Goal: Transaction & Acquisition: Book appointment/travel/reservation

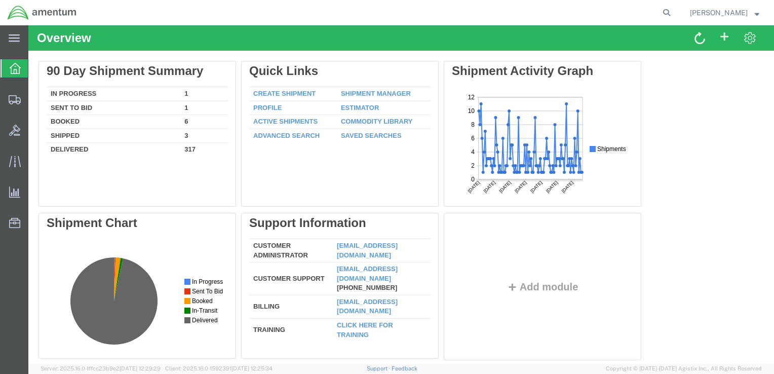
click at [78, 92] on td "In Progress" at bounding box center [114, 94] width 134 height 14
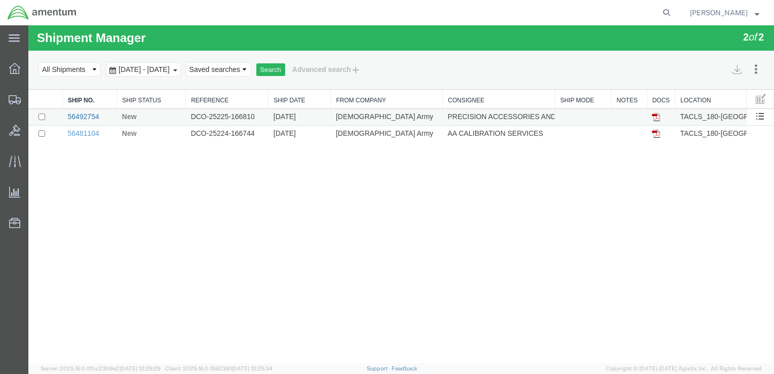
click at [96, 115] on link "56492754" at bounding box center [82, 116] width 31 height 8
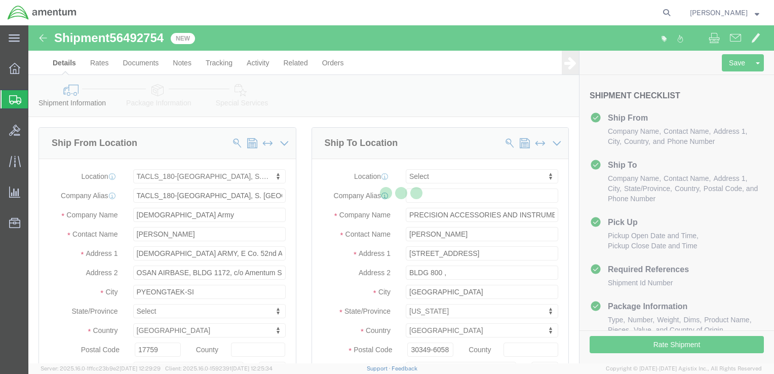
select select "42679"
select select
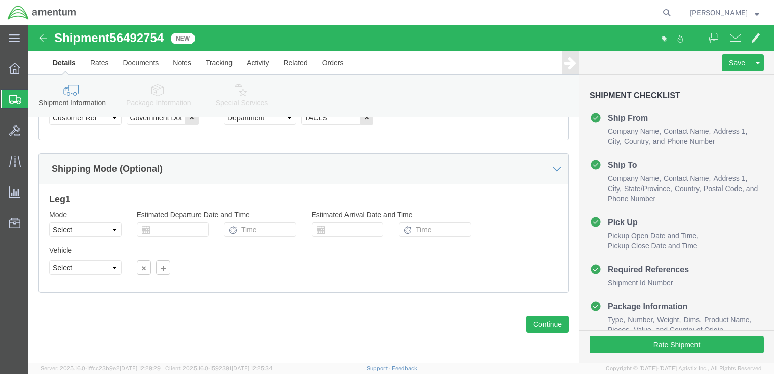
scroll to position [579, 0]
click button "Continue"
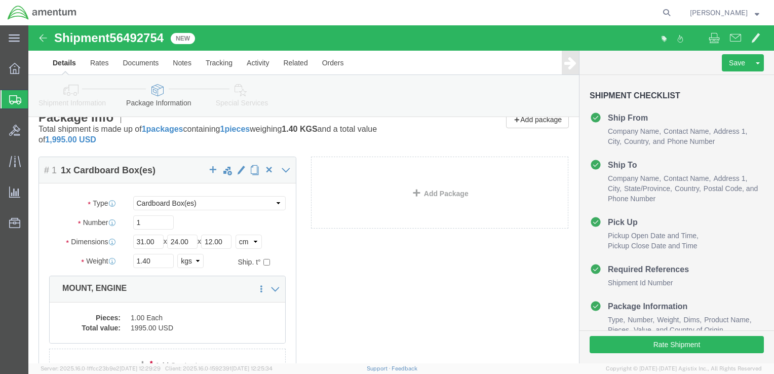
scroll to position [0, 0]
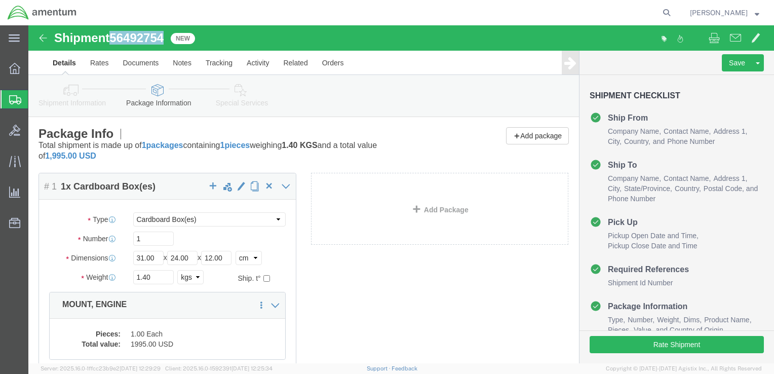
drag, startPoint x: 272, startPoint y: 87, endPoint x: 87, endPoint y: 11, distance: 200.3
click div "Shipment 56492754 New"
copy span "56492754"
click link "Rates"
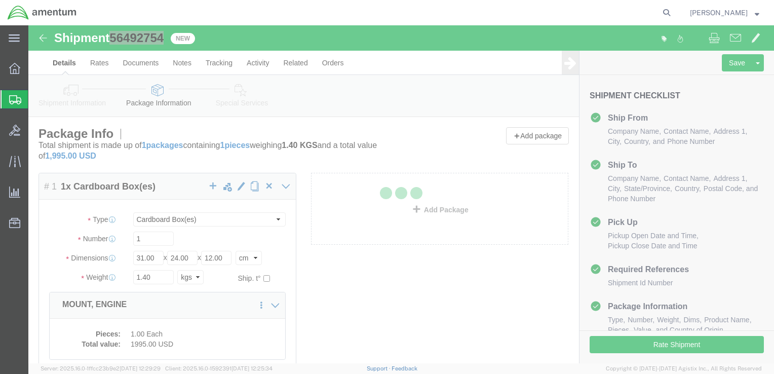
click at [75, 66] on div at bounding box center [401, 194] width 746 height 338
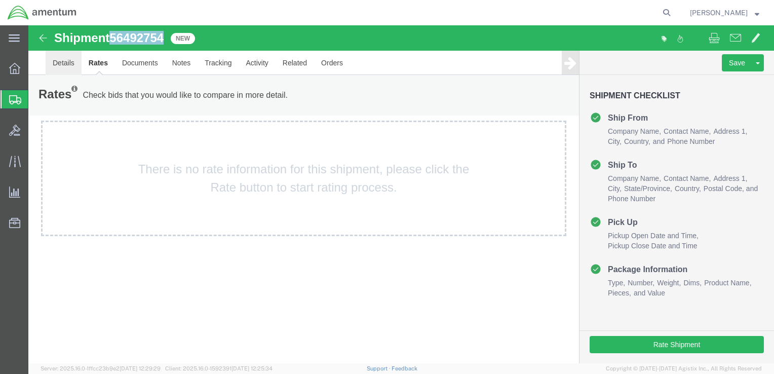
click at [66, 64] on link "Details" at bounding box center [64, 63] width 36 height 24
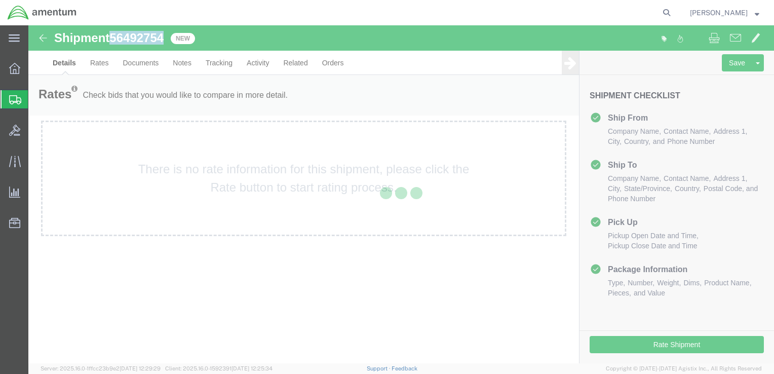
select select "42679"
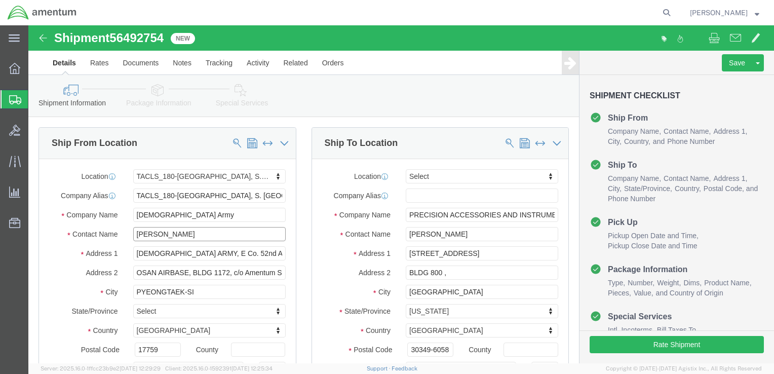
drag, startPoint x: 160, startPoint y: 211, endPoint x: 88, endPoint y: 209, distance: 71.9
click div "Contact Name [PERSON_NAME]"
click span
select select
type input "PRECISION ACCESSORIES AND INSTRUMENTS"
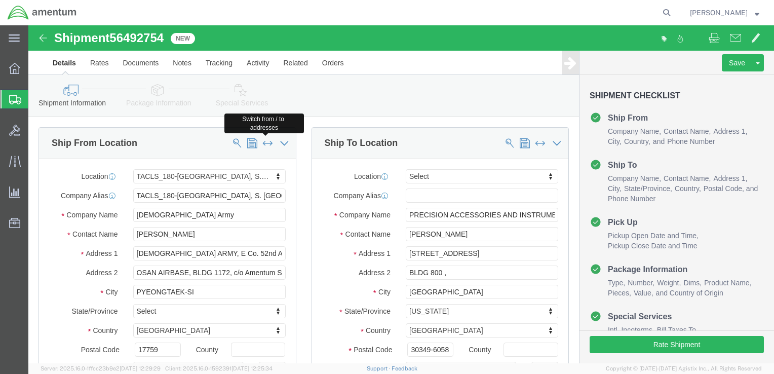
type input "[PERSON_NAME]"
type input "[STREET_ADDRESS]"
type input "BLDG 800 ,"
type input "[GEOGRAPHIC_DATA]"
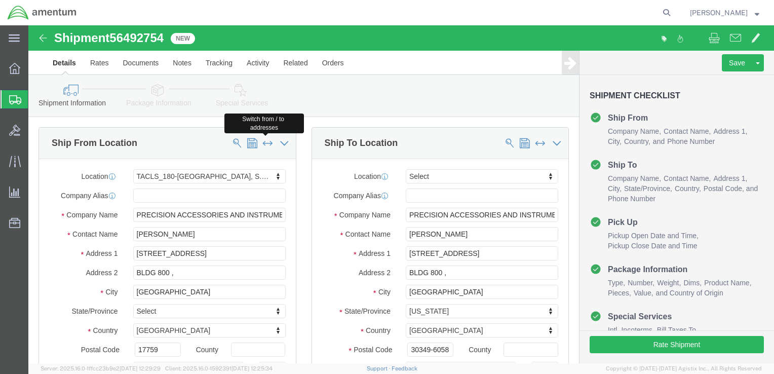
select select "US"
type input "30349-6058"
type input "404.767.5800"
select select
type input "TACLS_180-[GEOGRAPHIC_DATA], S. [GEOGRAPHIC_DATA]"
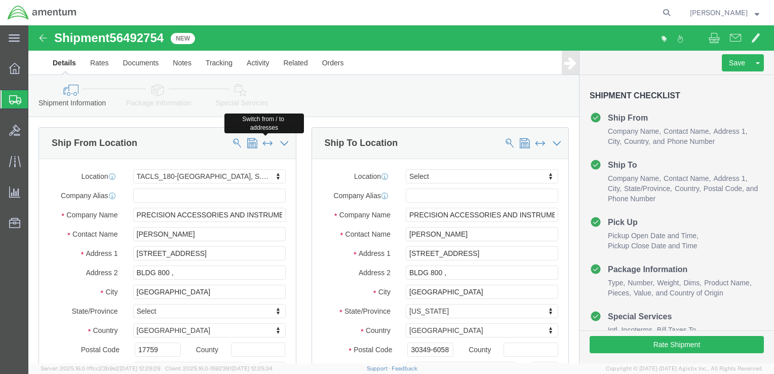
type input "[DEMOGRAPHIC_DATA] Army"
type input "[PERSON_NAME]"
type input "[DEMOGRAPHIC_DATA] ARMY, E Co. 52nd Avn. Regt. M180"
type input "OSAN AIRBASE, BLDG 1172, c/o Amentum Services, Inc."
type input "PYEONGTAEK-SI"
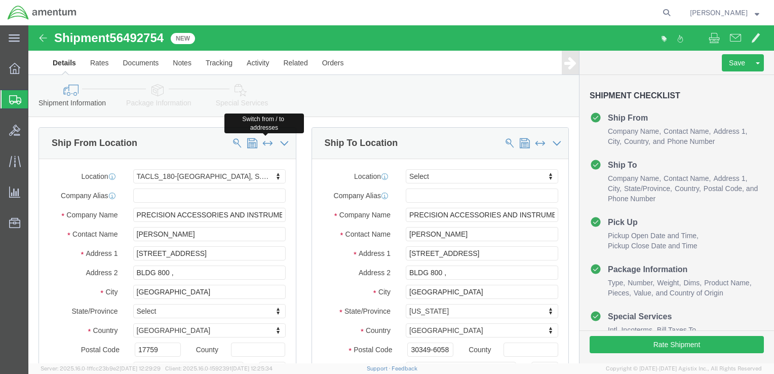
select select
select select "KR"
type input "17759"
type input "[PHONE_NUMBER]"
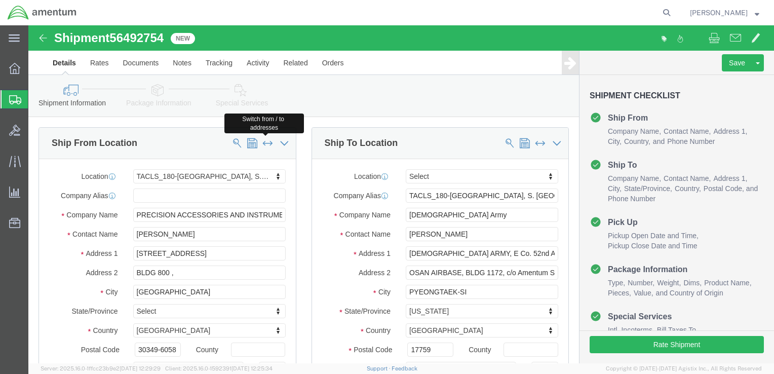
select select "GA"
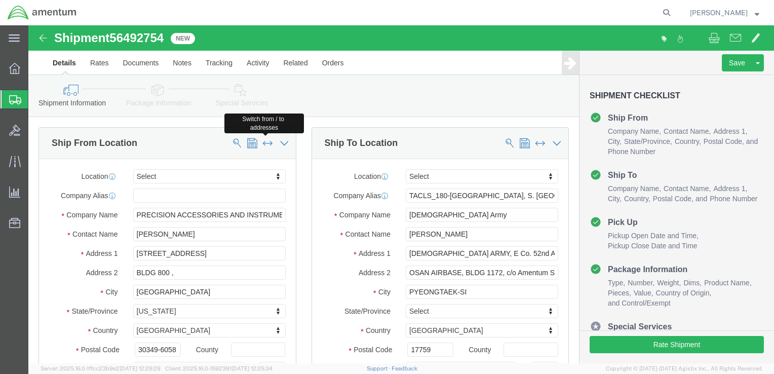
click span
type input "TACLS_180-[GEOGRAPHIC_DATA], S. [GEOGRAPHIC_DATA]"
type input "[DEMOGRAPHIC_DATA] Army"
type input "[PERSON_NAME]"
type input "[DEMOGRAPHIC_DATA] ARMY, E Co. 52nd Avn. Regt. M180"
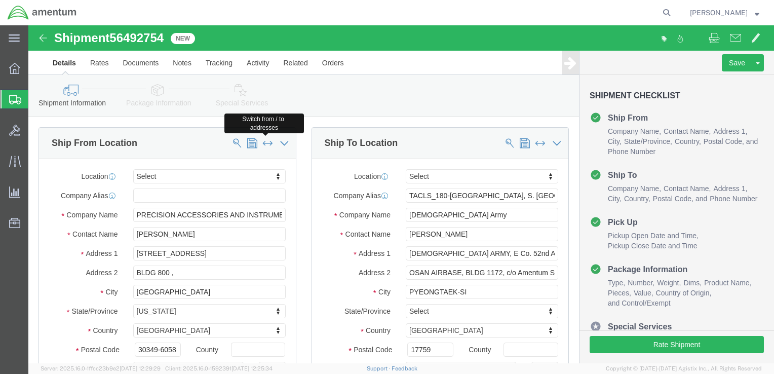
type input "OSAN AIRBASE, BLDG 1172, c/o Amentum Services, Inc."
type input "PYEONGTAEK-SI"
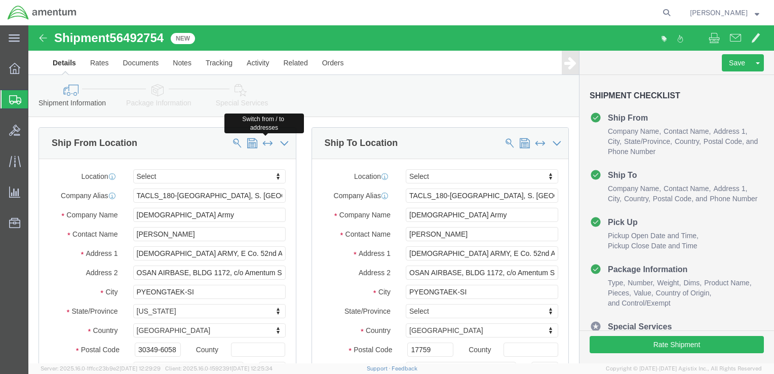
select select "KR"
type input "17759"
type input "[PHONE_NUMBER]"
type input "PRECISION ACCESSORIES AND INSTRUMENTS"
type input "[PERSON_NAME]"
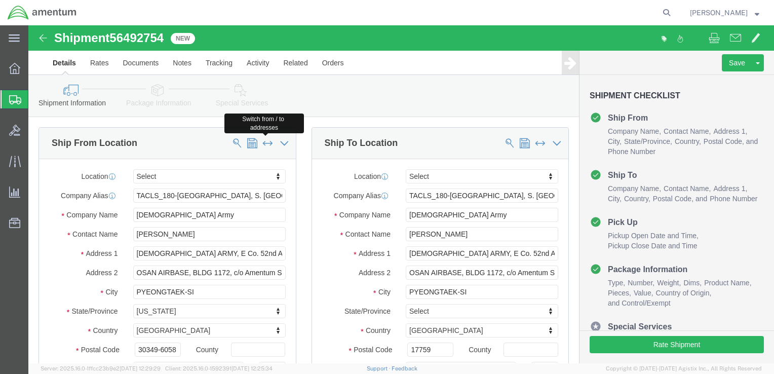
type input "[STREET_ADDRESS]"
type input "BLDG 800 ,"
type input "[GEOGRAPHIC_DATA]"
select select "US"
type input "30349-6058"
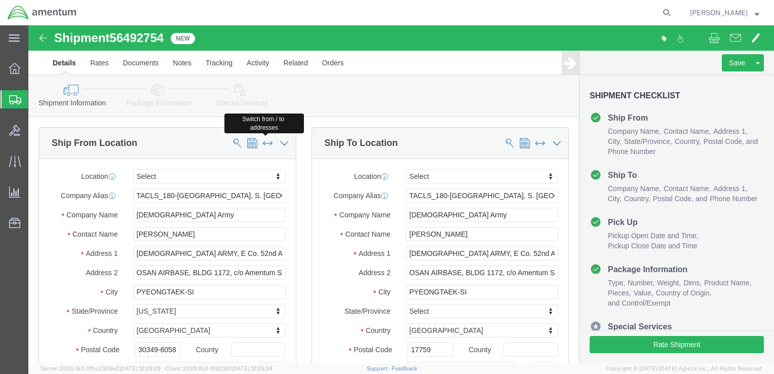
type input "404.767.5800"
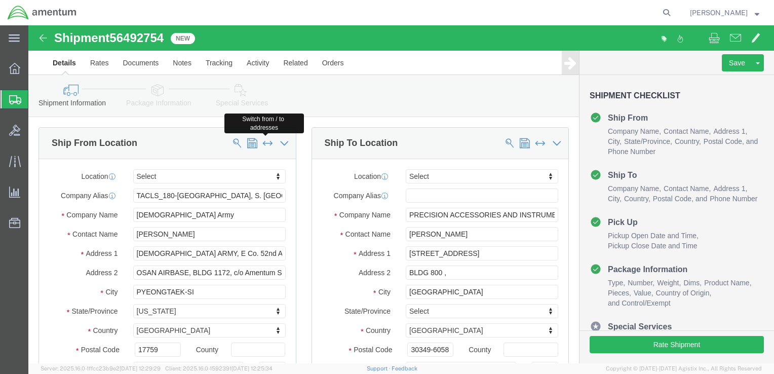
select select
select select "GA"
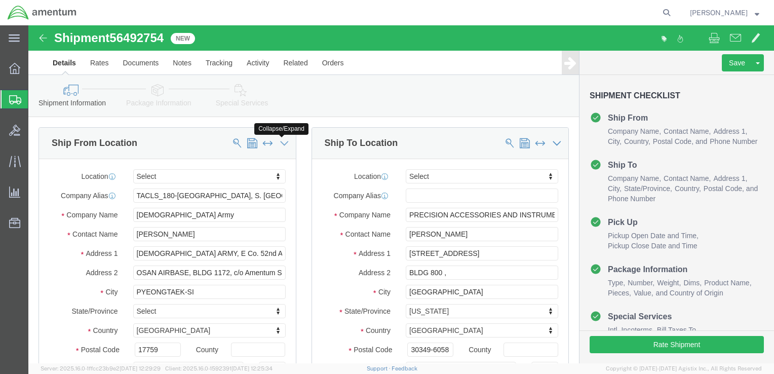
click icon
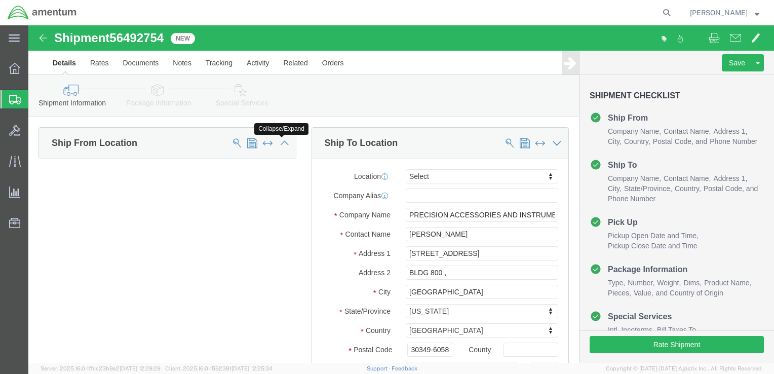
click icon
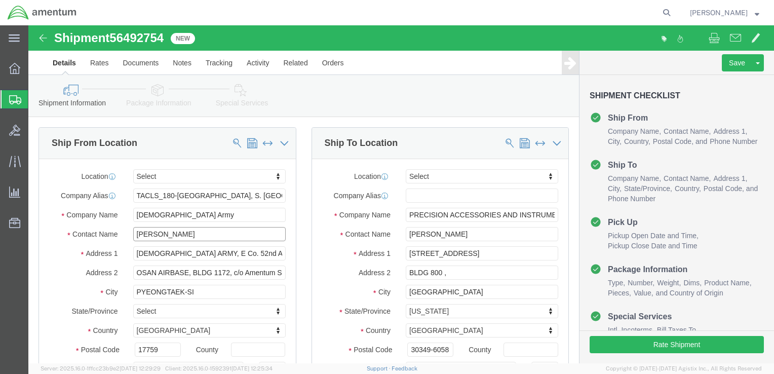
drag, startPoint x: 154, startPoint y: 209, endPoint x: 113, endPoint y: 208, distance: 41.0
click input "[PERSON_NAME]"
type input "H"
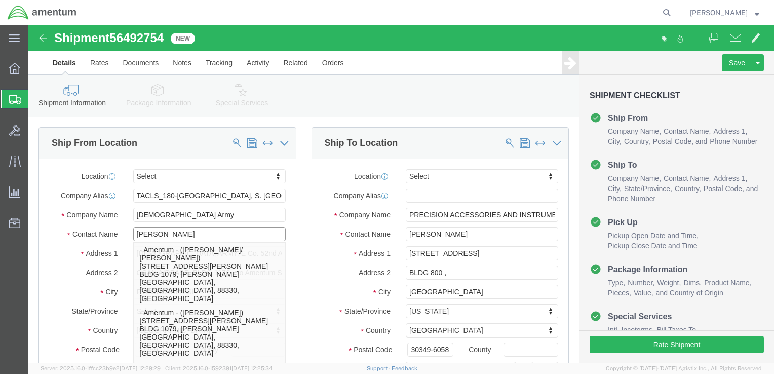
type input "[PERSON_NAME] CO"
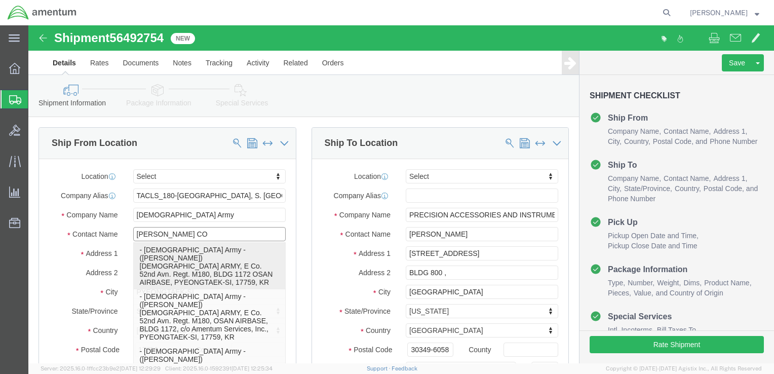
click p "- [DEMOGRAPHIC_DATA] Army - ([PERSON_NAME]) [DEMOGRAPHIC_DATA] ARMY, E Co. 52nd…"
type input "[PERSON_NAME]"
type input "BLDG 1172 OSAN AIRBASE"
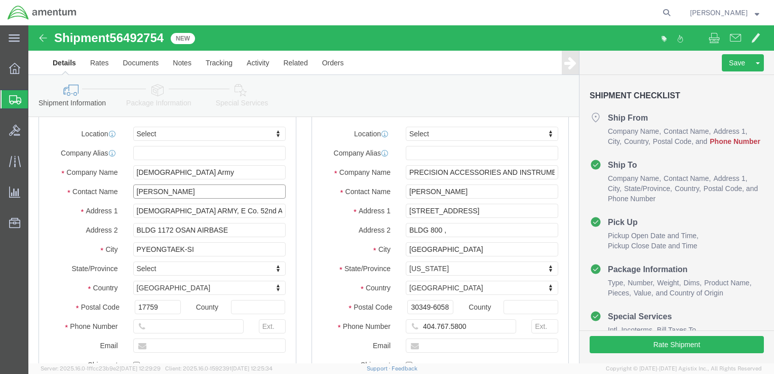
scroll to position [203, 0]
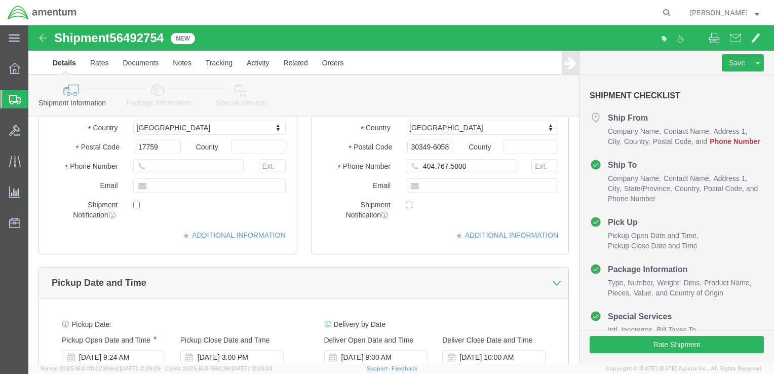
type input "[PERSON_NAME]"
click input "text"
drag, startPoint x: 125, startPoint y: 143, endPoint x: 118, endPoint y: 143, distance: 7.1
click input "[PHONE_NUMBER]"
type input "[PHONE_NUMBER]"
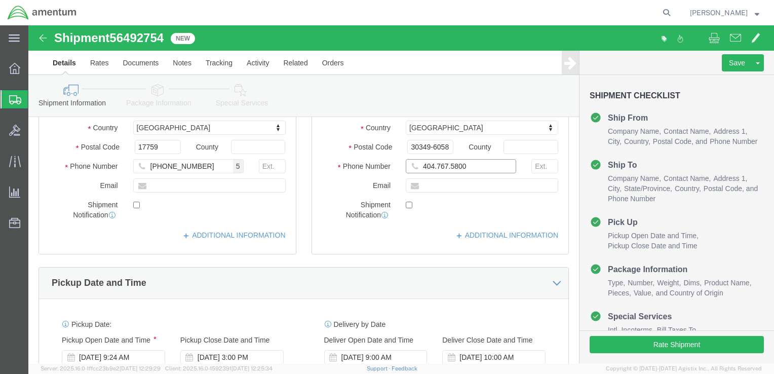
click input "404.767.5800"
click input "404-767.5800"
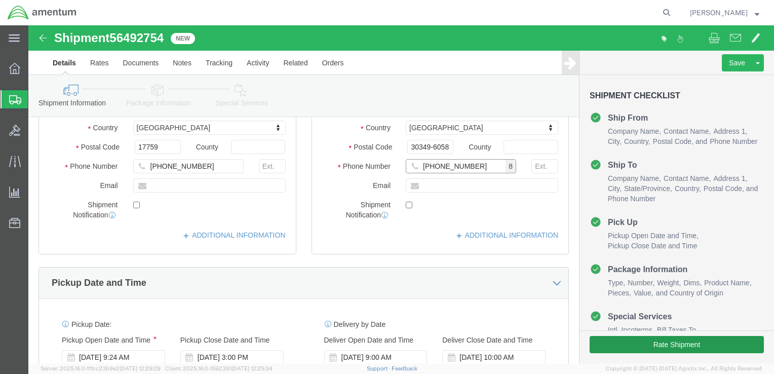
type input "[PHONE_NUMBER]"
click button "Rate Shipment"
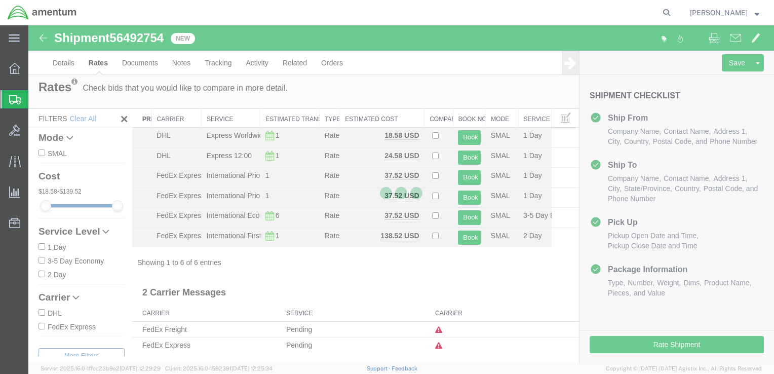
scroll to position [0, 0]
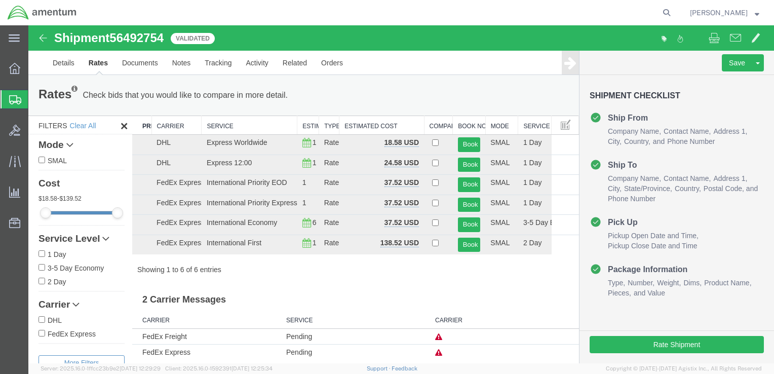
drag, startPoint x: 259, startPoint y: 123, endPoint x: 298, endPoint y: 124, distance: 38.5
click at [298, 124] on div "Search: Preferred Carrier Carrier Service Estimated Transit Type Estimated Cost…" at bounding box center [355, 194] width 447 height 159
click at [466, 177] on button "Book" at bounding box center [469, 184] width 23 height 15
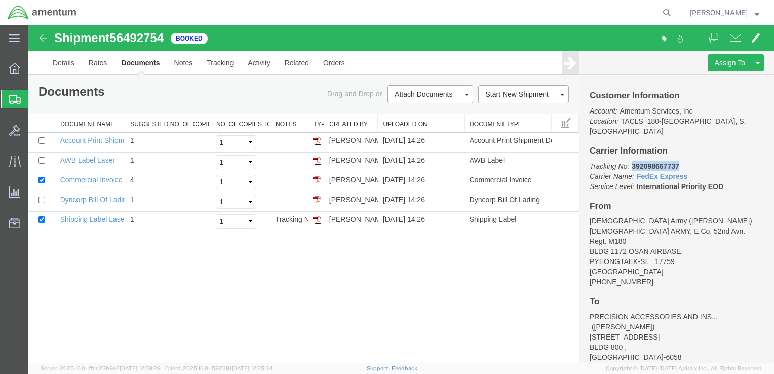
drag, startPoint x: 632, startPoint y: 155, endPoint x: 678, endPoint y: 153, distance: 46.1
click at [678, 162] on b "392098667737" at bounding box center [655, 166] width 47 height 8
copy b "392098667737"
click at [147, 296] on div "Shipment 56492754 5 of 5 Booked Details Rates Documents Notes Tracking Activity…" at bounding box center [401, 194] width 746 height 338
click at [95, 218] on link "Shipping Label Laser" at bounding box center [93, 219] width 67 height 8
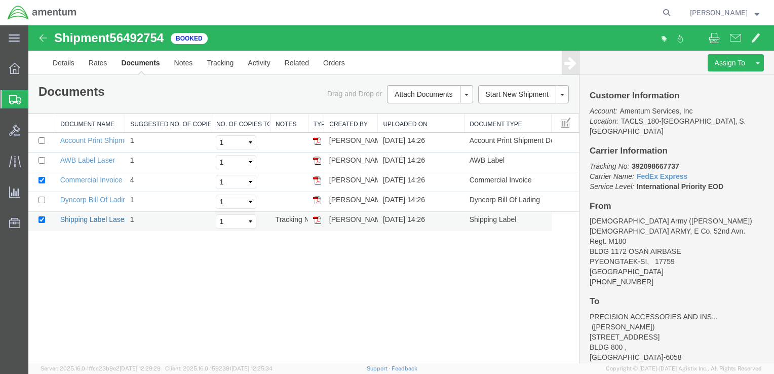
click at [124, 219] on link "Shipping Label Laser" at bounding box center [93, 219] width 67 height 8
drag, startPoint x: 125, startPoint y: 121, endPoint x: 165, endPoint y: 121, distance: 39.5
click at [165, 121] on div "Document Name Suggested No. of Copies No. of Copies to Print Notes Type Created…" at bounding box center [303, 172] width 551 height 117
drag, startPoint x: 58, startPoint y: 218, endPoint x: 128, endPoint y: 219, distance: 70.4
click at [128, 219] on td "Shipping Label Laser" at bounding box center [109, 222] width 109 height 20
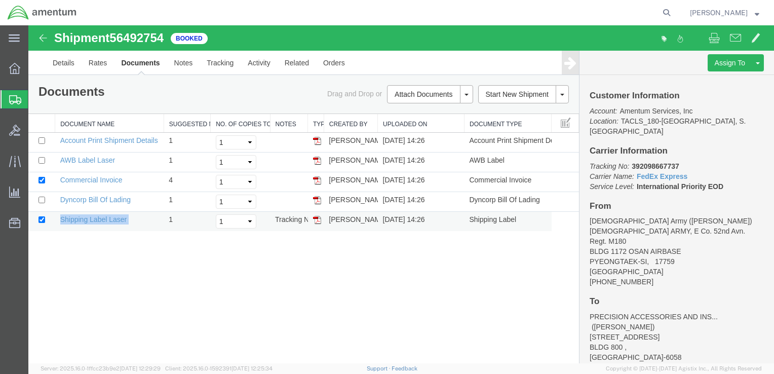
copy td "Shipping Label Laser"
click at [316, 221] on img at bounding box center [317, 220] width 8 height 8
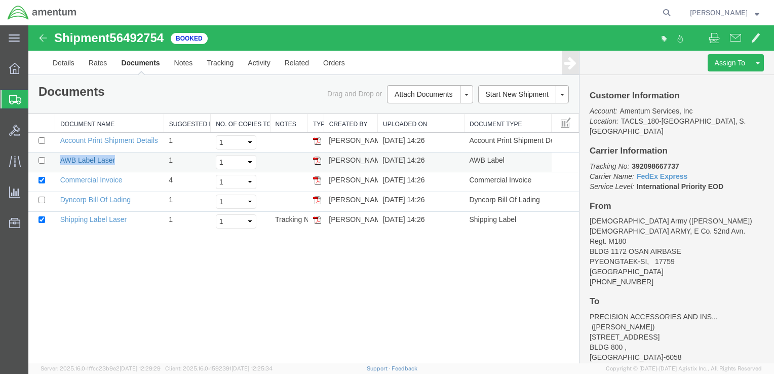
drag, startPoint x: 115, startPoint y: 161, endPoint x: 61, endPoint y: 161, distance: 54.2
click at [61, 161] on td "AWB Label Laser" at bounding box center [109, 162] width 109 height 20
copy link "AWB Label Laser"
click at [318, 162] on img at bounding box center [317, 161] width 8 height 8
click at [85, 201] on link "Dyncorp Bill Of Lading" at bounding box center [95, 200] width 70 height 8
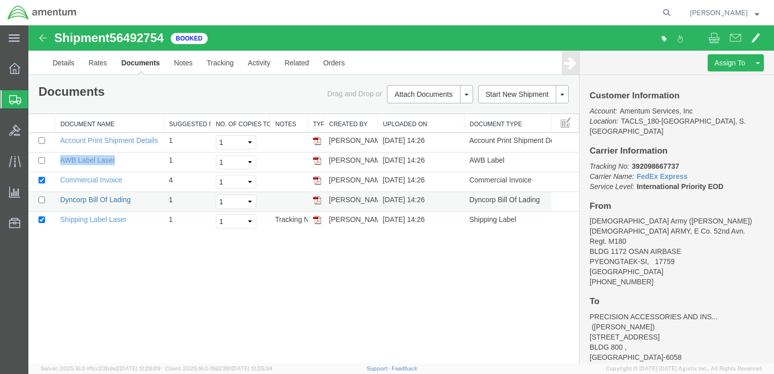
click at [85, 201] on link "Dyncorp Bill Of Lading" at bounding box center [95, 200] width 70 height 8
click at [14, 101] on icon at bounding box center [15, 99] width 12 height 9
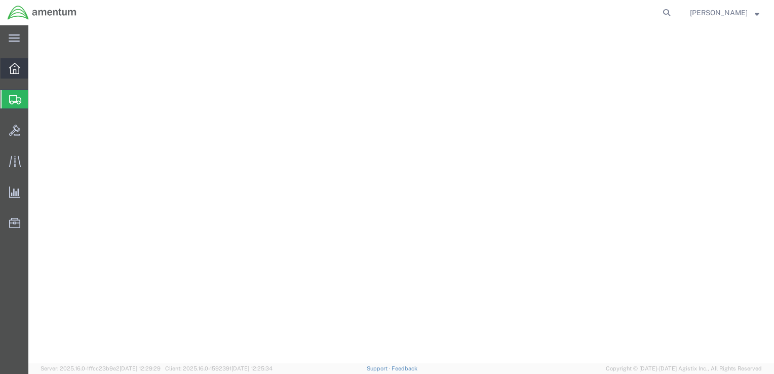
click at [14, 69] on icon at bounding box center [14, 68] width 11 height 11
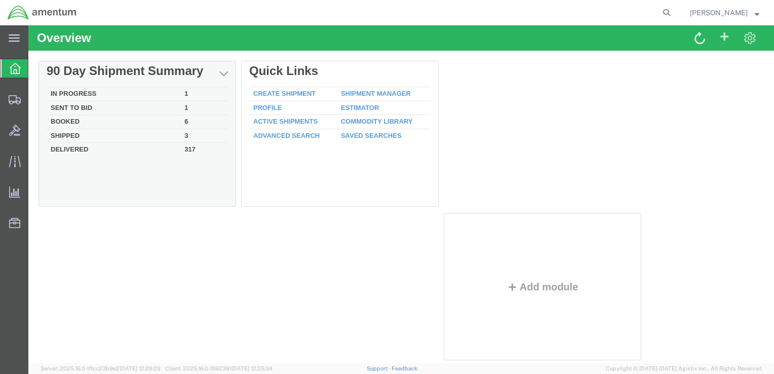
click at [74, 93] on td "In Progress" at bounding box center [114, 94] width 134 height 14
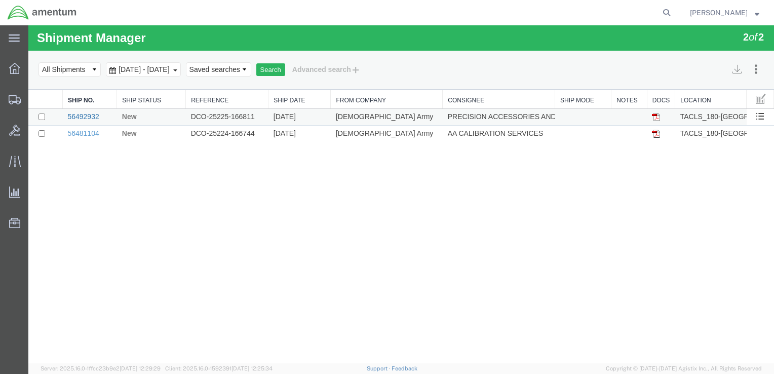
click at [80, 115] on link "56492932" at bounding box center [82, 116] width 31 height 8
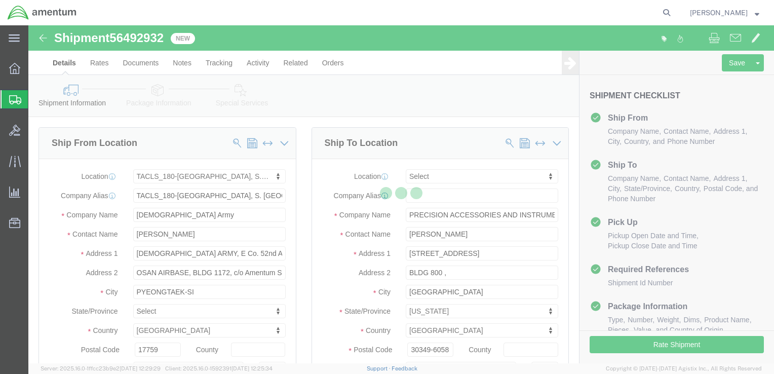
select select "42679"
select select
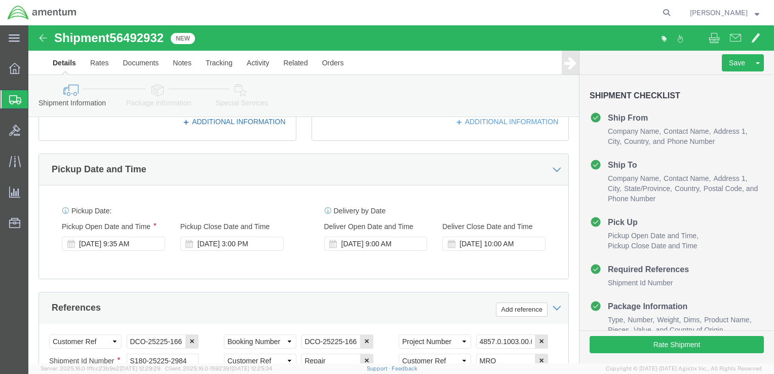
scroll to position [557, 0]
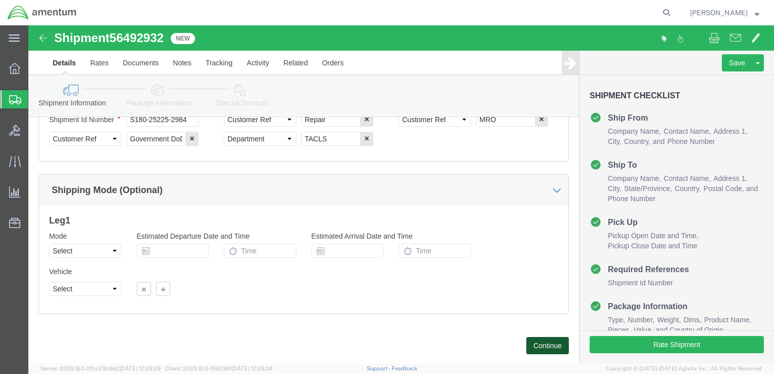
drag, startPoint x: 513, startPoint y: 320, endPoint x: 504, endPoint y: 318, distance: 8.2
click button "Continue"
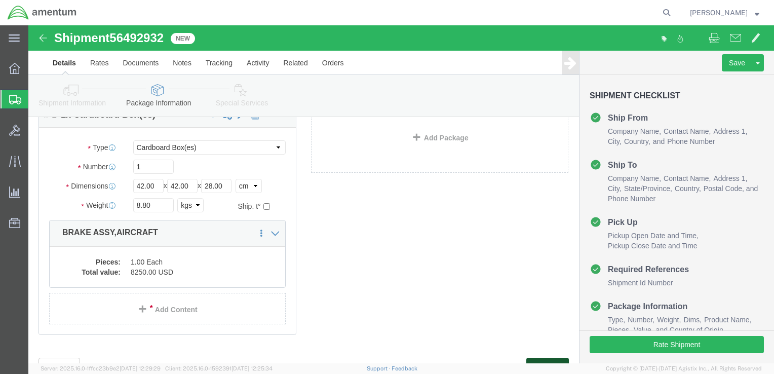
scroll to position [114, 0]
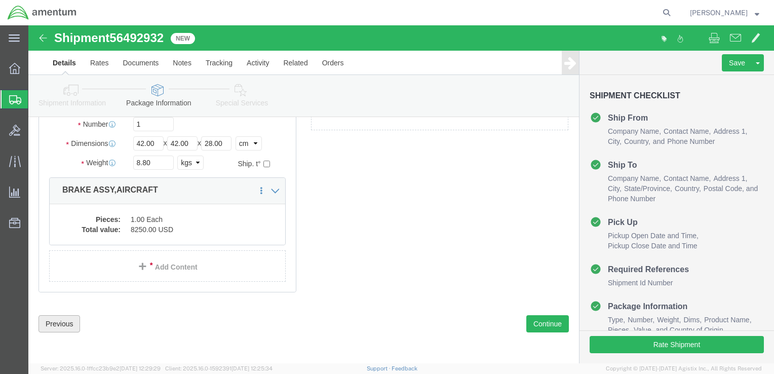
click button "Previous"
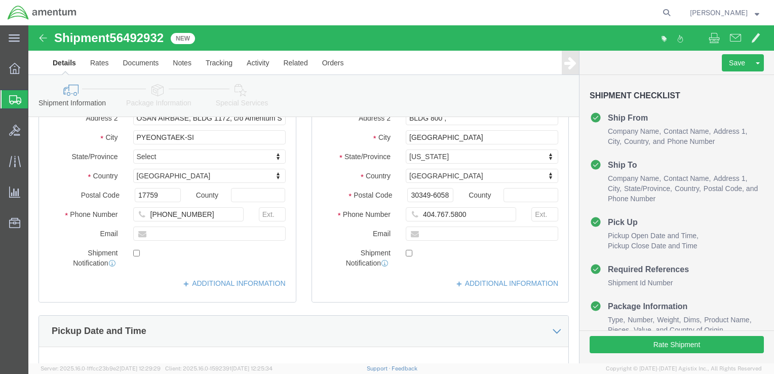
scroll to position [72, 0]
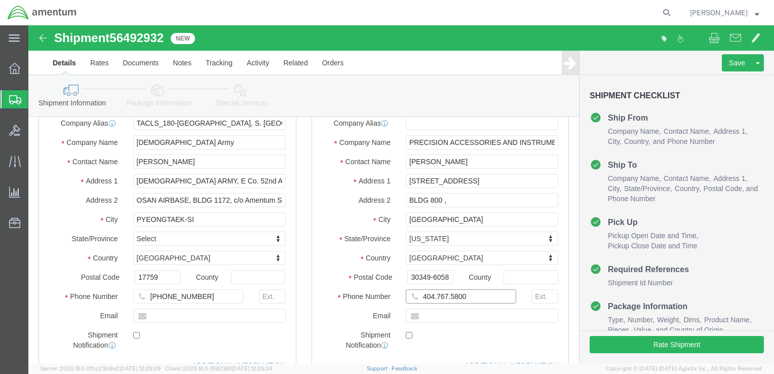
click input "404.767.5800"
click input "404-767.5800"
type input "[PHONE_NUMBER]"
click div "Location TACLS_180-[GEOGRAPHIC_DATA], [GEOGRAPHIC_DATA] [GEOGRAPHIC_DATA] My Pr…"
click input "[PERSON_NAME]"
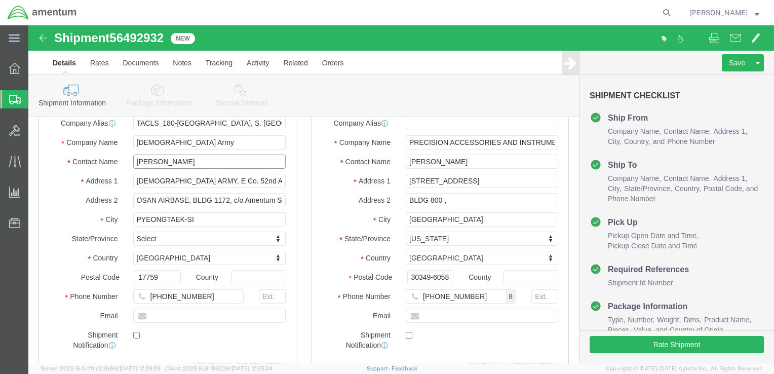
drag, startPoint x: 159, startPoint y: 138, endPoint x: 105, endPoint y: 137, distance: 53.2
click input "[PERSON_NAME]"
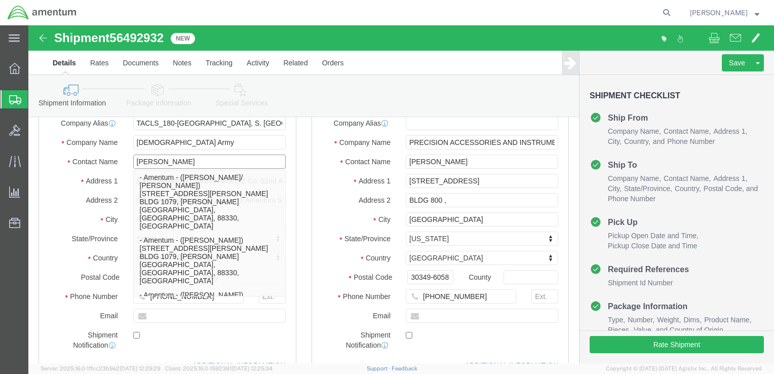
type input "[PERSON_NAME]"
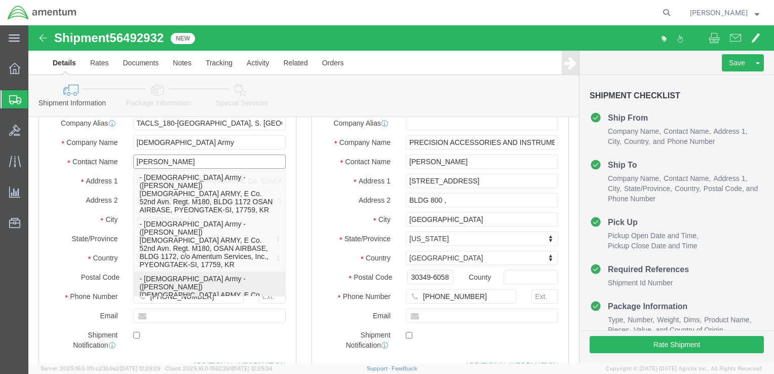
click p "- [DEMOGRAPHIC_DATA] Army - ([PERSON_NAME]) [DEMOGRAPHIC_DATA] ARMY, E Co. 52nd…"
select select
type input "[PERSON_NAME]"
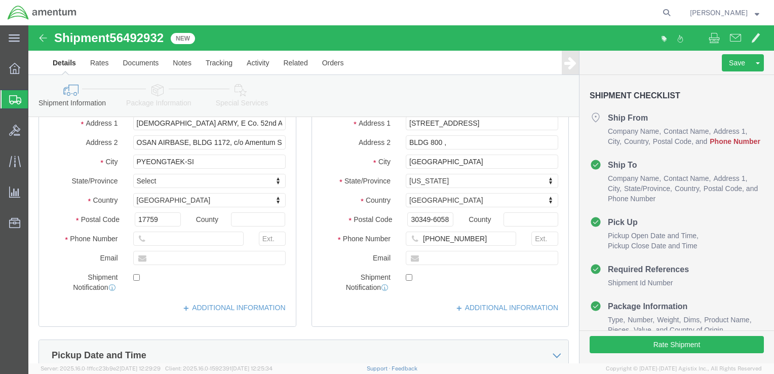
scroll to position [174, 0]
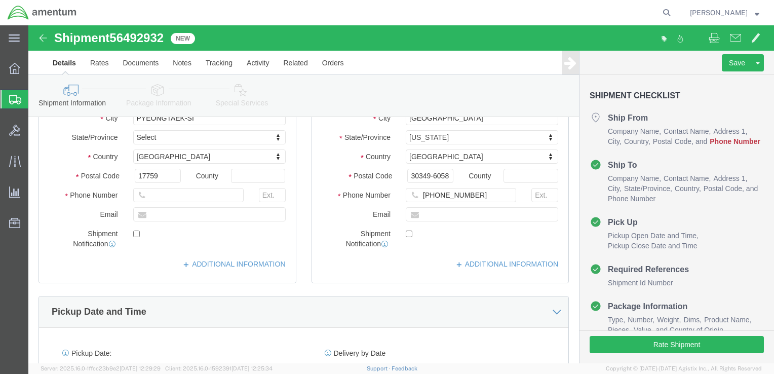
type input "[PERSON_NAME]"
click input "text"
drag, startPoint x: 127, startPoint y: 171, endPoint x: 118, endPoint y: 169, distance: 9.2
click input "[PHONE_NUMBER]"
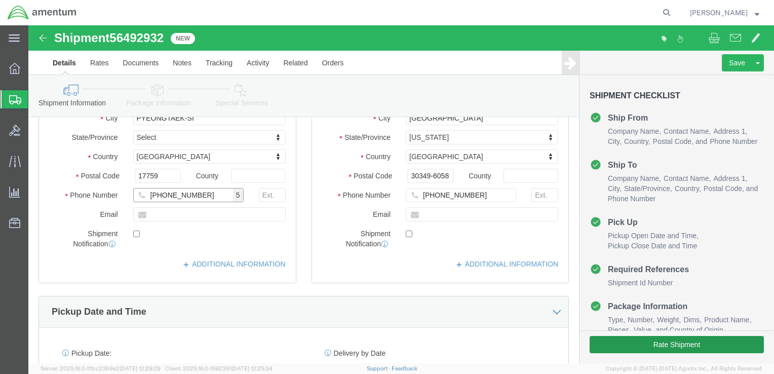
type input "[PHONE_NUMBER]"
click button "Rate Shipment"
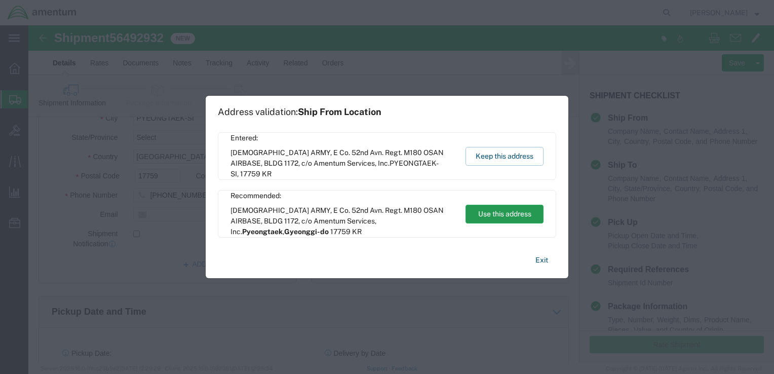
click at [506, 216] on button "Use this address" at bounding box center [504, 214] width 78 height 19
type input "Pyeongtaek"
select select "13"
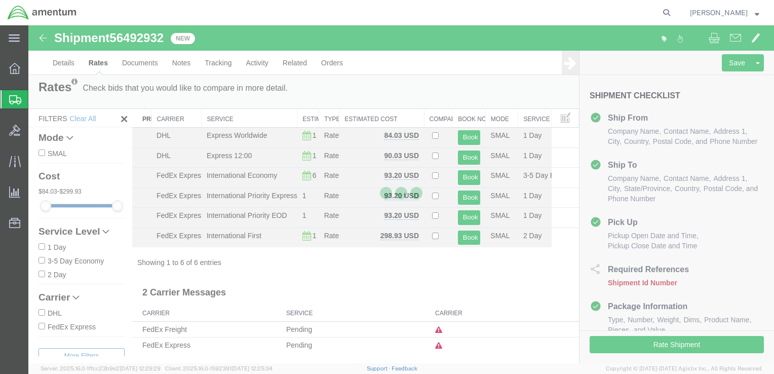
scroll to position [0, 0]
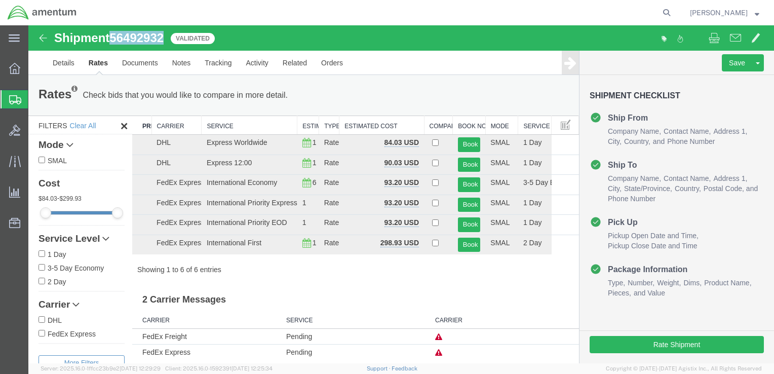
drag, startPoint x: 166, startPoint y: 38, endPoint x: 113, endPoint y: 40, distance: 52.7
click at [113, 38] on span "56492932" at bounding box center [136, 38] width 54 height 14
copy span "56492932"
click at [460, 226] on button "Book" at bounding box center [469, 224] width 23 height 15
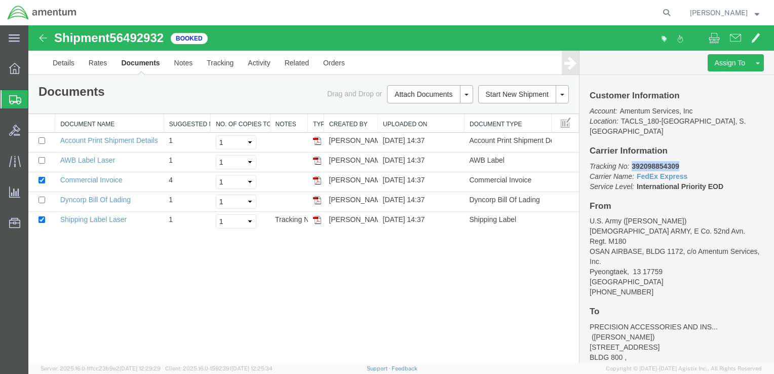
drag, startPoint x: 631, startPoint y: 155, endPoint x: 679, endPoint y: 156, distance: 47.6
click at [679, 162] on b "392098854309" at bounding box center [655, 166] width 47 height 8
copy b "392098854309"
click at [106, 245] on div "Shipment 56492932 5 of 5 Booked Details Rates Documents Notes Tracking Activity…" at bounding box center [401, 194] width 746 height 338
drag, startPoint x: 127, startPoint y: 220, endPoint x: 62, endPoint y: 219, distance: 65.3
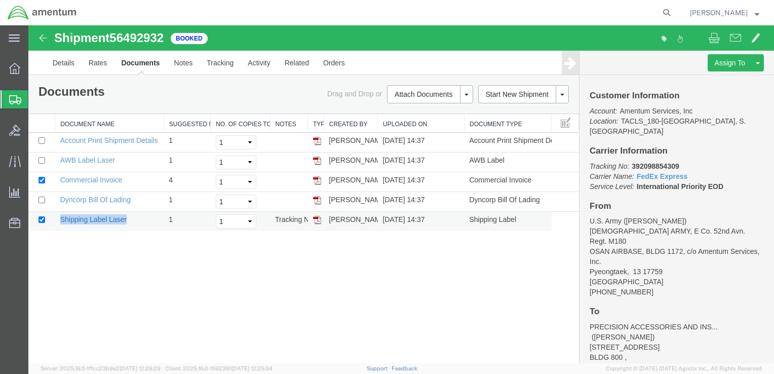
click at [62, 219] on td "Shipping Label Laser" at bounding box center [109, 222] width 109 height 20
copy link "Shipping Label Laser"
click at [316, 218] on img at bounding box center [317, 220] width 8 height 8
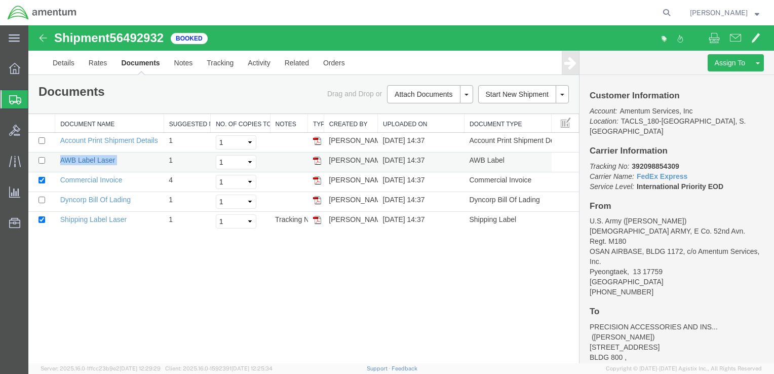
drag, startPoint x: 129, startPoint y: 162, endPoint x: 61, endPoint y: 160, distance: 67.9
click at [61, 160] on td "AWB Label Laser" at bounding box center [109, 162] width 109 height 20
copy td "AWB Label Laser"
click at [318, 162] on img at bounding box center [317, 161] width 8 height 8
click at [92, 205] on td "Dyncorp Bill Of Lading" at bounding box center [109, 202] width 109 height 20
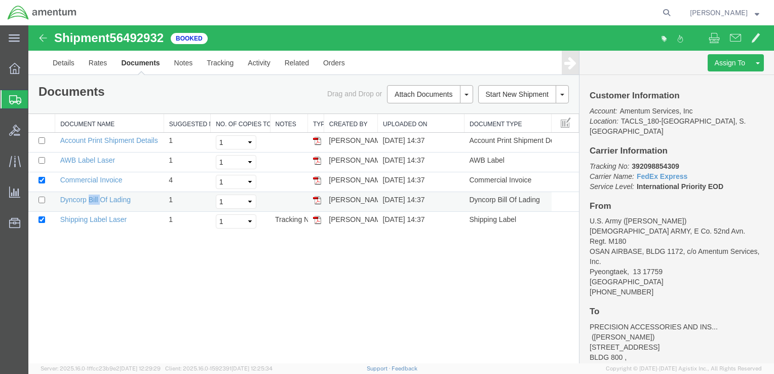
click at [92, 205] on td "Dyncorp Bill Of Lading" at bounding box center [109, 202] width 109 height 20
drag, startPoint x: 92, startPoint y: 205, endPoint x: 67, endPoint y: 198, distance: 26.4
click at [67, 198] on link "Dyncorp Bill Of Lading" at bounding box center [95, 200] width 70 height 8
click at [65, 197] on link "Dyncorp Bill Of Lading" at bounding box center [95, 200] width 70 height 8
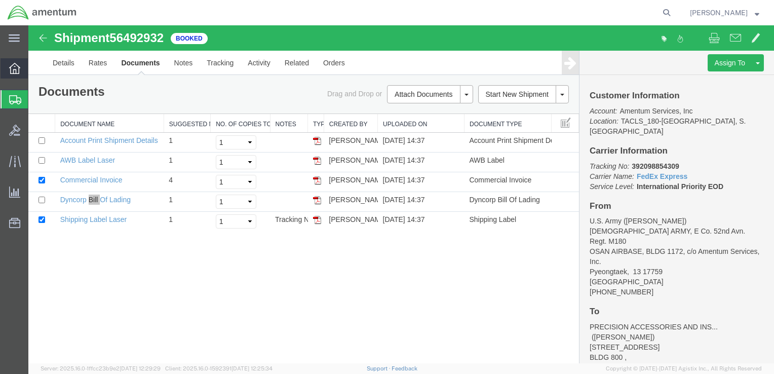
click at [14, 71] on icon at bounding box center [14, 68] width 11 height 11
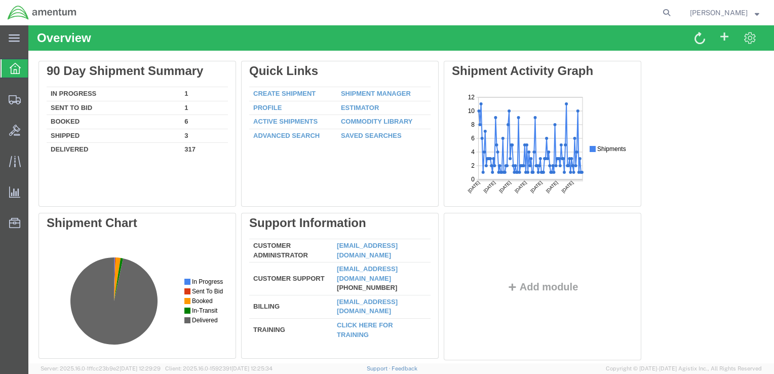
drag, startPoint x: 89, startPoint y: 94, endPoint x: 83, endPoint y: 94, distance: 5.6
click at [89, 94] on td "In Progress" at bounding box center [114, 94] width 134 height 14
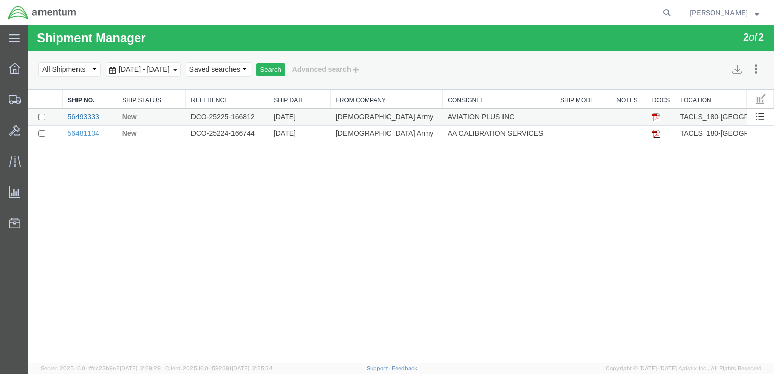
click at [90, 114] on link "56493333" at bounding box center [82, 116] width 31 height 8
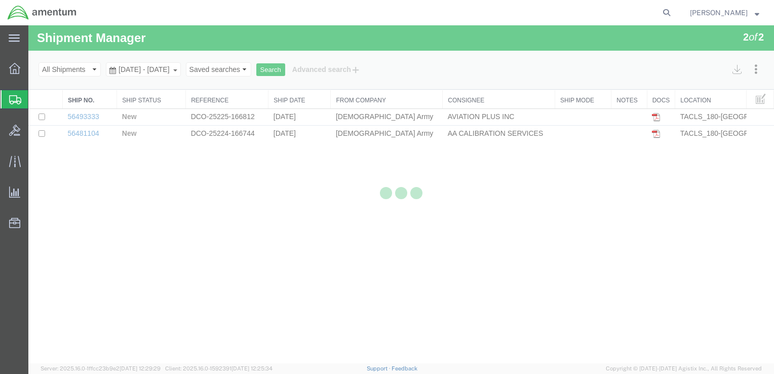
select select "42679"
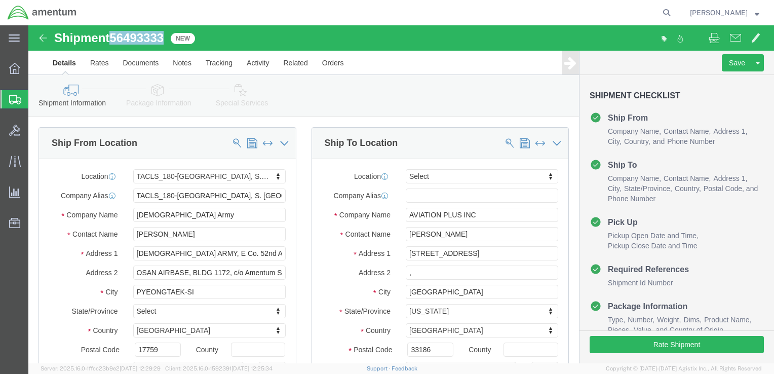
drag, startPoint x: 139, startPoint y: 13, endPoint x: 88, endPoint y: 12, distance: 51.7
click div "Shipment 56493333 New"
copy span "56493333"
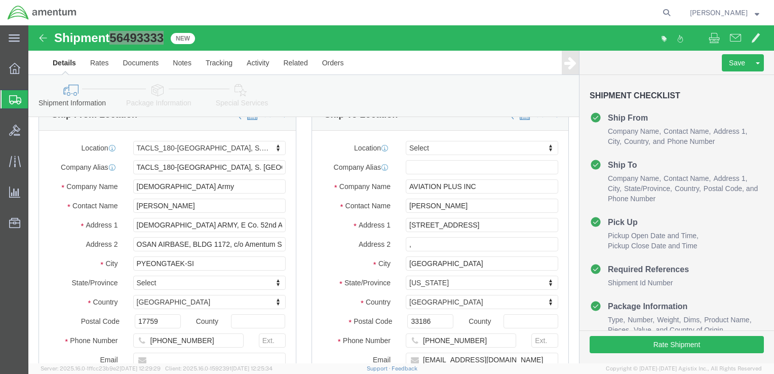
scroll to position [51, 0]
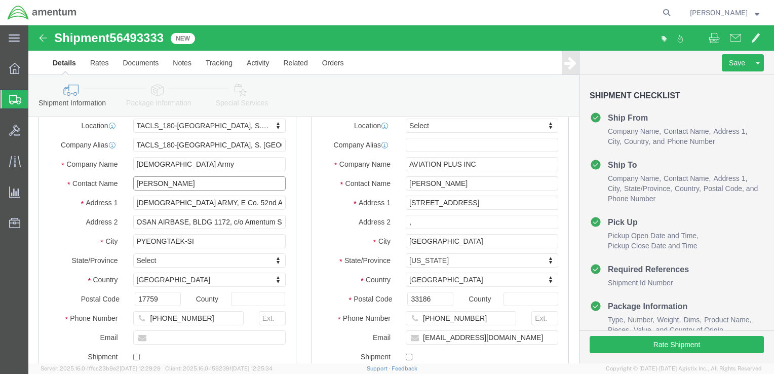
drag, startPoint x: 145, startPoint y: 161, endPoint x: 89, endPoint y: 166, distance: 56.4
click div "Location TACLS_180-[GEOGRAPHIC_DATA], [GEOGRAPHIC_DATA] [GEOGRAPHIC_DATA] Selec…"
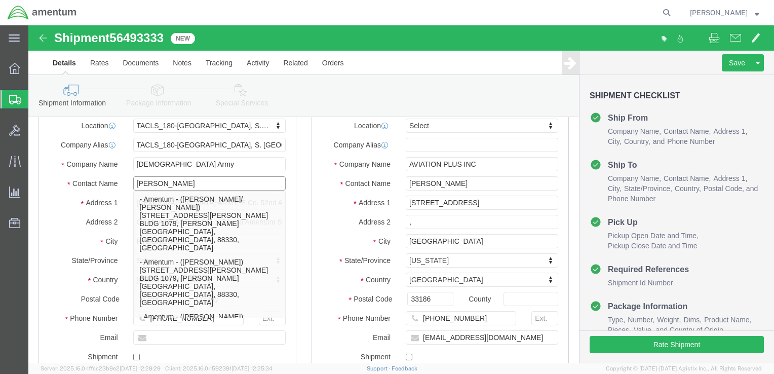
type input "[PERSON_NAME]"
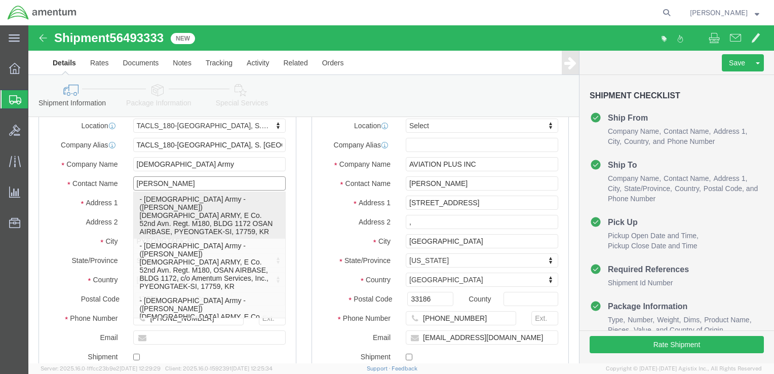
click p "- [DEMOGRAPHIC_DATA] Army - ([PERSON_NAME]) [DEMOGRAPHIC_DATA] ARMY, E Co. 52nd…"
select select
type input "[PERSON_NAME]"
type input "BLDG 1172 OSAN AIRBASE"
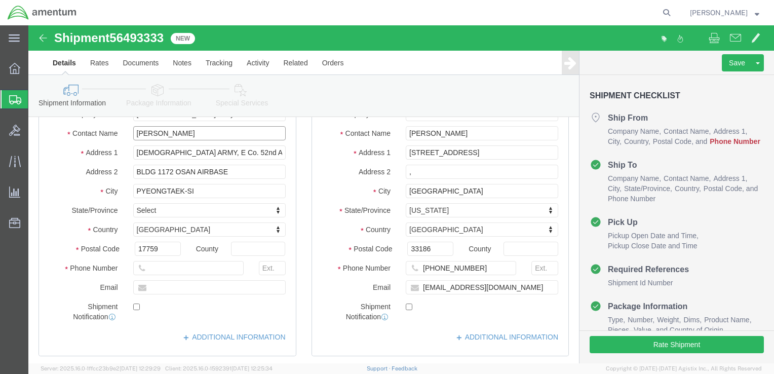
scroll to position [101, 0]
type input "[PERSON_NAME]"
click input "text"
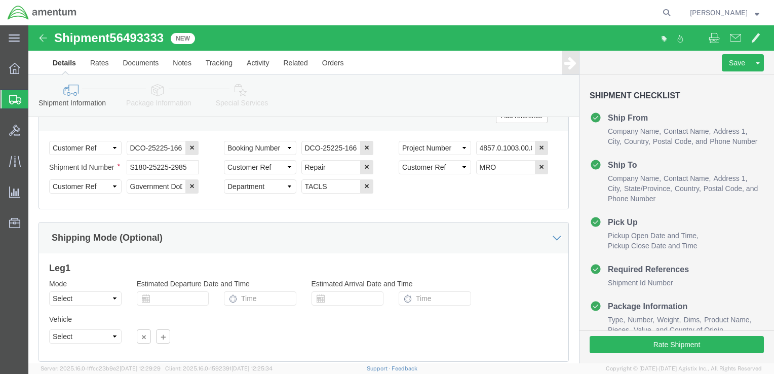
scroll to position [456, 0]
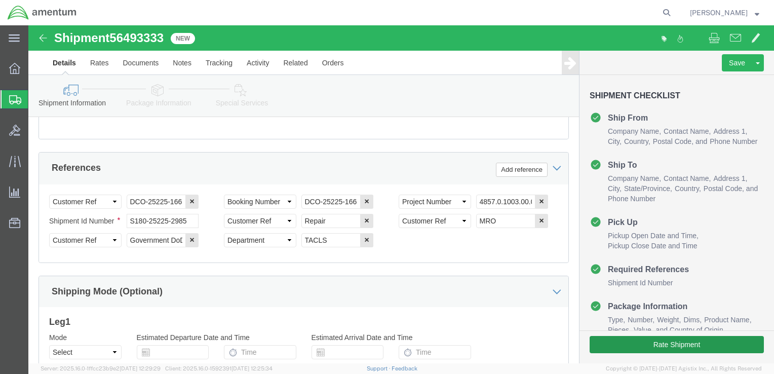
type input "[PHONE_NUMBER]"
click button "Rate Shipment"
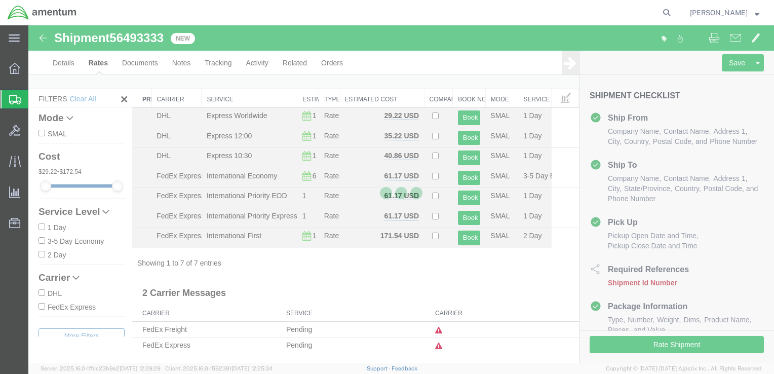
scroll to position [6, 0]
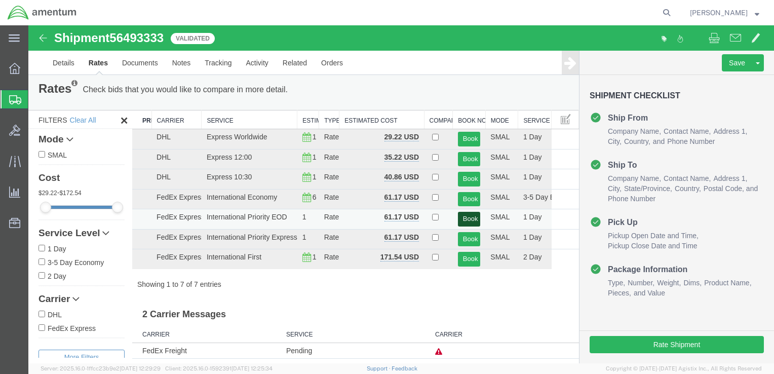
click at [466, 221] on button "Book" at bounding box center [469, 219] width 23 height 15
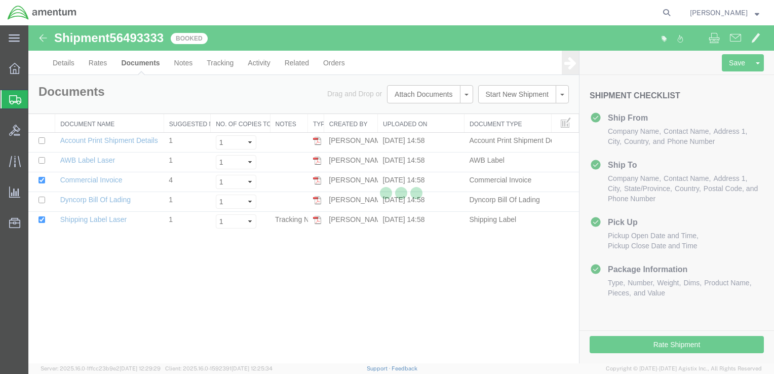
scroll to position [0, 0]
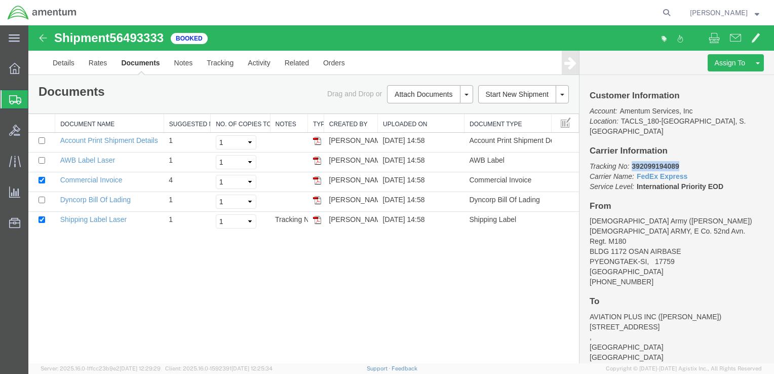
drag, startPoint x: 633, startPoint y: 155, endPoint x: 678, endPoint y: 153, distance: 44.6
click at [678, 162] on b "392099194089" at bounding box center [655, 166] width 47 height 8
copy b "392099194089"
drag, startPoint x: 127, startPoint y: 219, endPoint x: 62, endPoint y: 219, distance: 64.8
click at [62, 219] on td "Shipping Label Laser" at bounding box center [109, 222] width 109 height 20
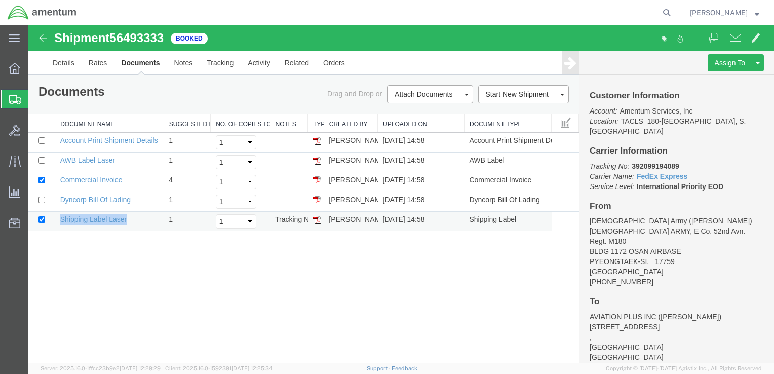
click at [318, 217] on img at bounding box center [317, 220] width 8 height 8
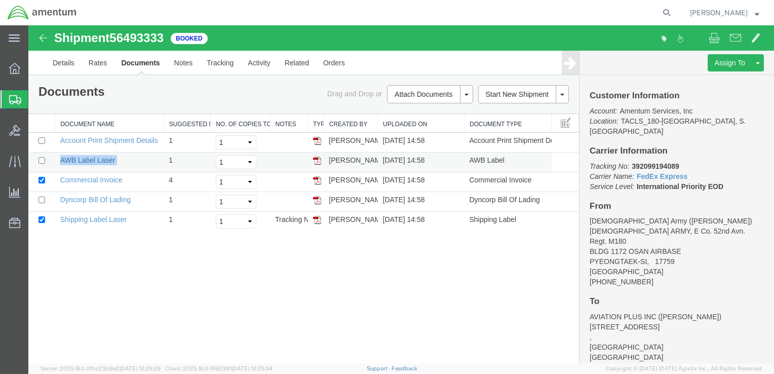
drag, startPoint x: 118, startPoint y: 158, endPoint x: 62, endPoint y: 161, distance: 55.8
click at [62, 161] on td "AWB Label Laser" at bounding box center [109, 162] width 109 height 20
click at [319, 162] on img at bounding box center [317, 161] width 8 height 8
click at [110, 204] on td "Dyncorp Bill Of Lading" at bounding box center [109, 202] width 109 height 20
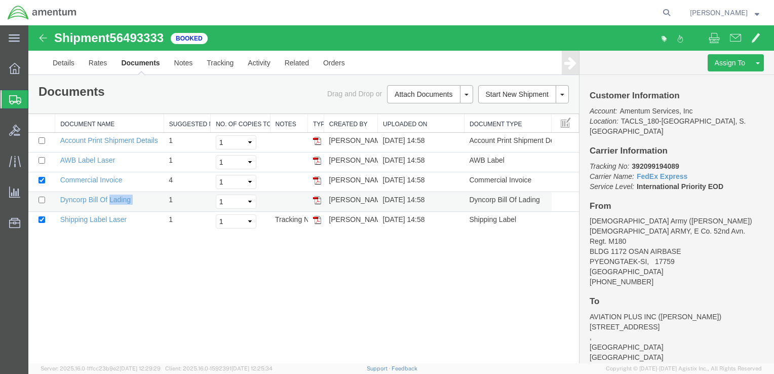
click at [110, 204] on td "Dyncorp Bill Of Lading" at bounding box center [109, 202] width 109 height 20
click at [317, 201] on img at bounding box center [317, 200] width 8 height 8
click at [16, 71] on icon at bounding box center [14, 68] width 11 height 11
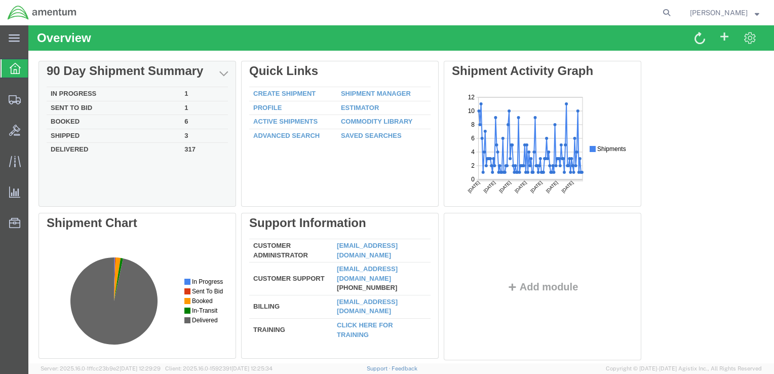
click at [84, 94] on td "In Progress" at bounding box center [114, 94] width 134 height 14
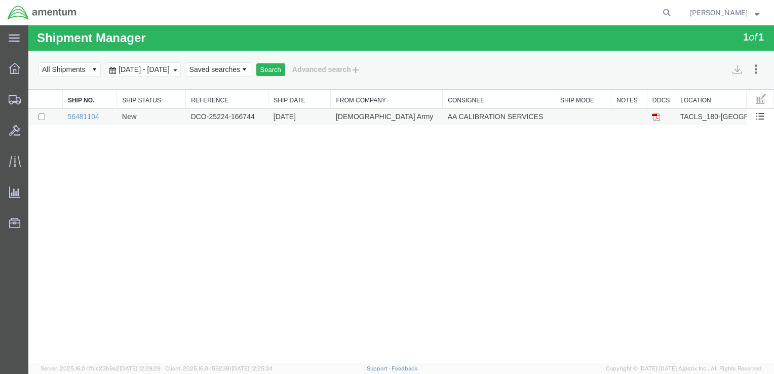
click at [101, 116] on td "56481104" at bounding box center [89, 117] width 54 height 17
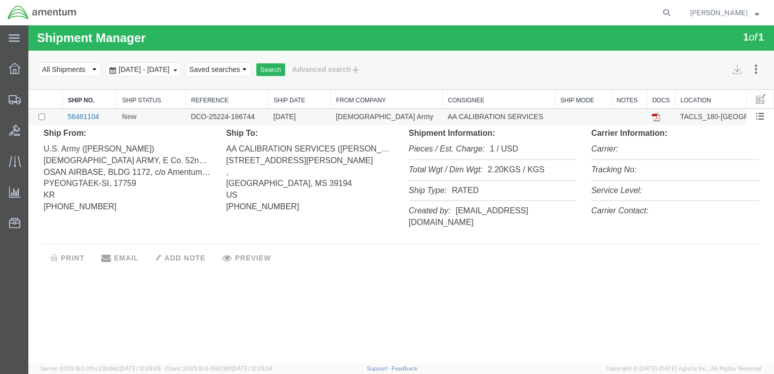
click at [81, 116] on link "56481104" at bounding box center [82, 116] width 31 height 8
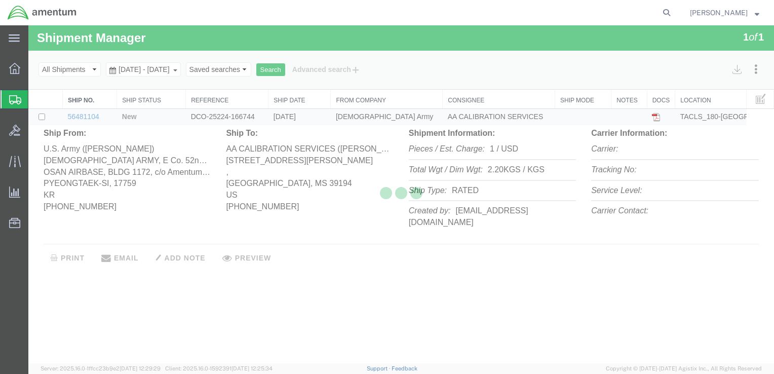
select select "42679"
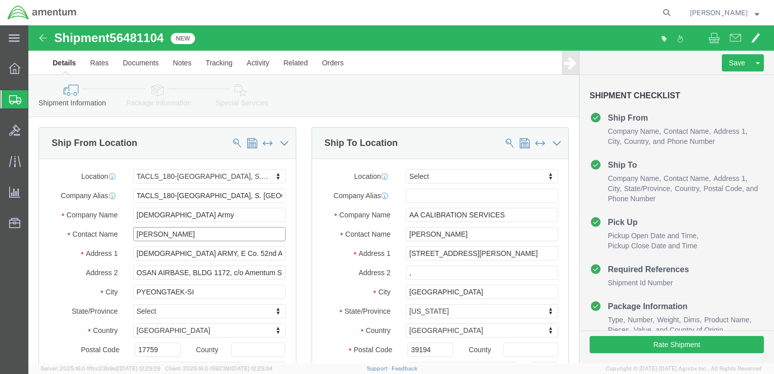
drag, startPoint x: 156, startPoint y: 211, endPoint x: 91, endPoint y: 209, distance: 65.4
click div "Contact Name [PERSON_NAME]"
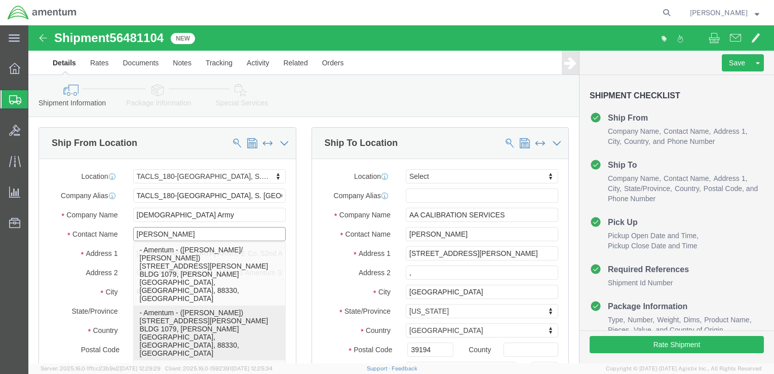
type input "[PERSON_NAME]"
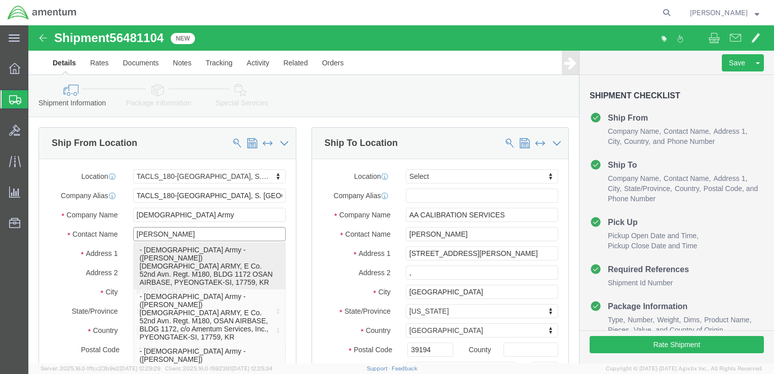
click p "- [DEMOGRAPHIC_DATA] Army - ([PERSON_NAME]) [DEMOGRAPHIC_DATA] ARMY, E Co. 52nd…"
select select
type input "[PERSON_NAME]"
type input "BLDG 1172 OSAN AIRBASE"
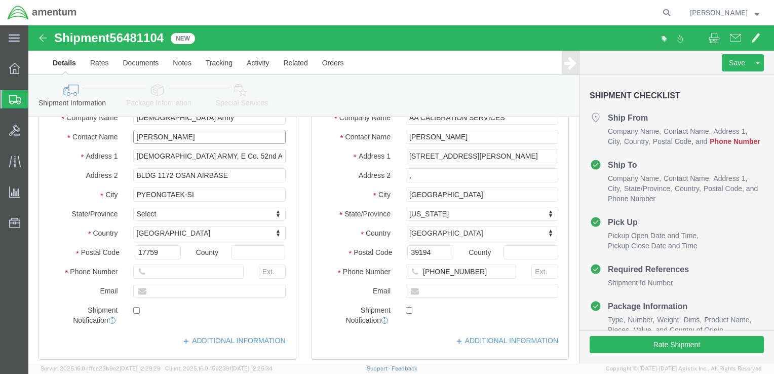
scroll to position [152, 0]
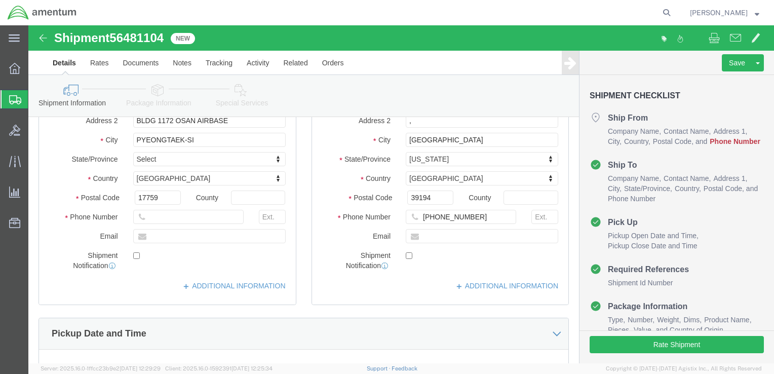
type input "[PERSON_NAME]"
click input "text"
type input "[PHONE_NUMBER]"
click div "Shipment Notification"
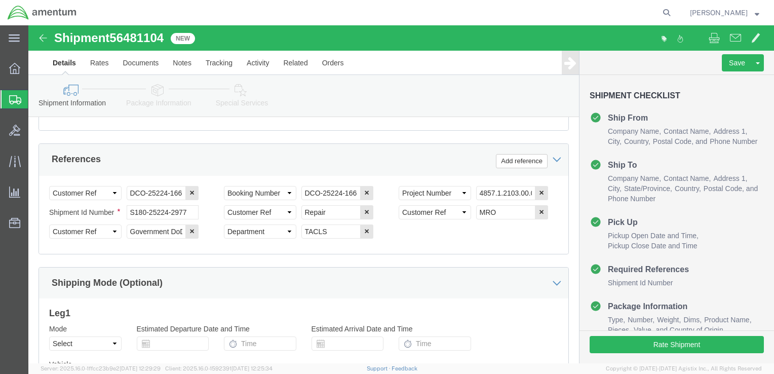
scroll to position [579, 0]
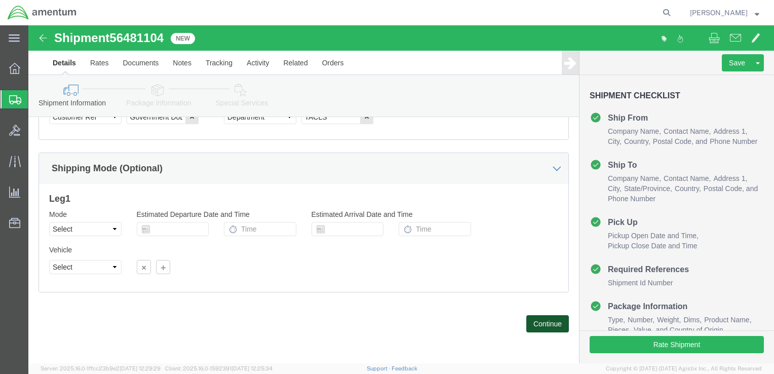
click button "Continue"
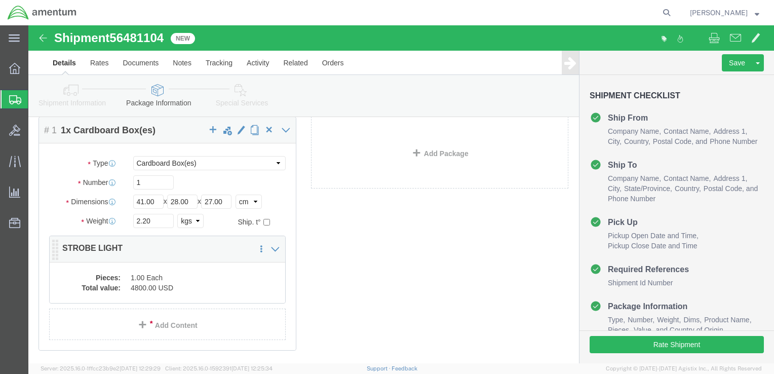
click p "STROBE LIGHT"
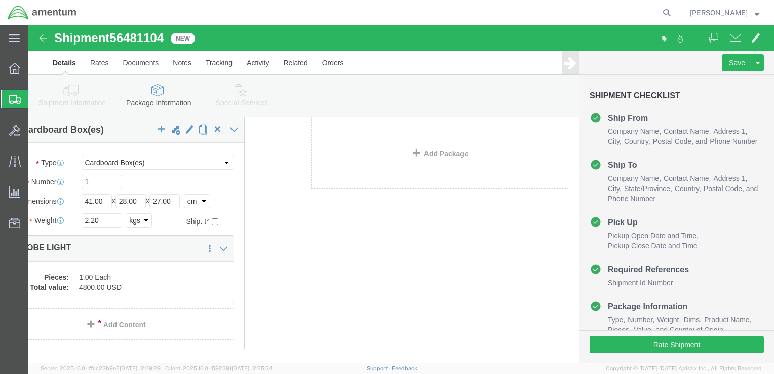
drag, startPoint x: 95, startPoint y: 221, endPoint x: 142, endPoint y: 223, distance: 47.1
click div "Package Content # 1 1 x Cardboard Box(es) Package Type Select BCK Boxes Bale(s)…"
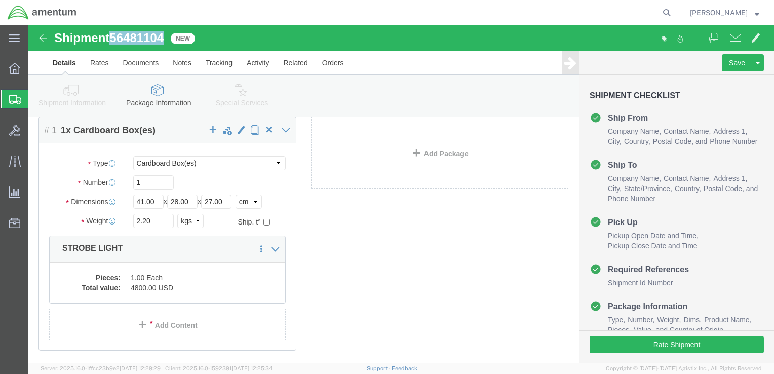
drag, startPoint x: 136, startPoint y: 13, endPoint x: 80, endPoint y: 12, distance: 56.7
click h1 "Shipment 56481104"
click div "Shipment Information Package Information Special Services"
drag, startPoint x: 138, startPoint y: 12, endPoint x: 87, endPoint y: 13, distance: 50.7
click span "56481104"
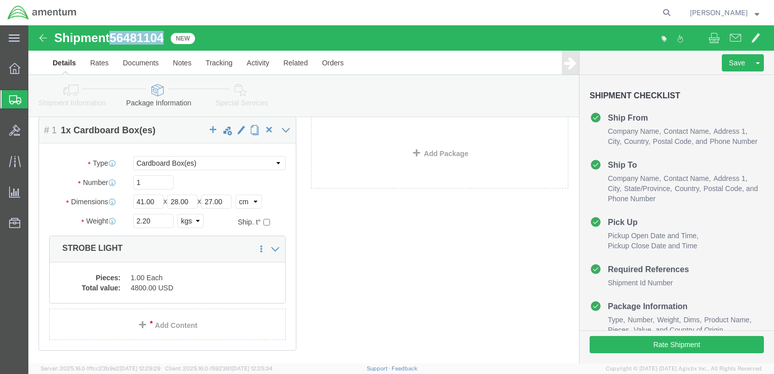
drag, startPoint x: 87, startPoint y: 13, endPoint x: 92, endPoint y: 15, distance: 5.3
click button "Rate Shipment"
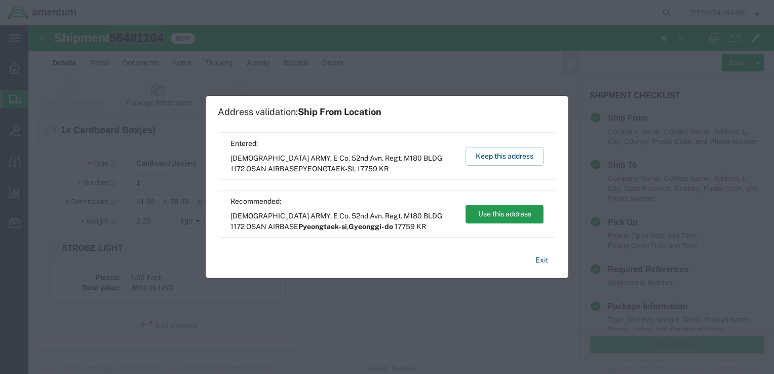
click at [491, 218] on button "Use this address" at bounding box center [504, 214] width 78 height 19
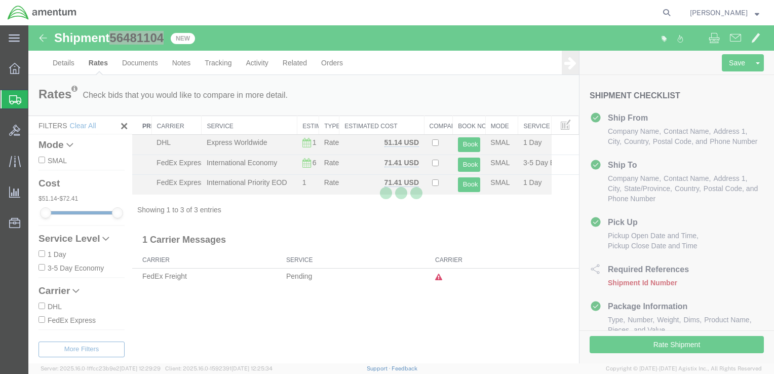
scroll to position [0, 0]
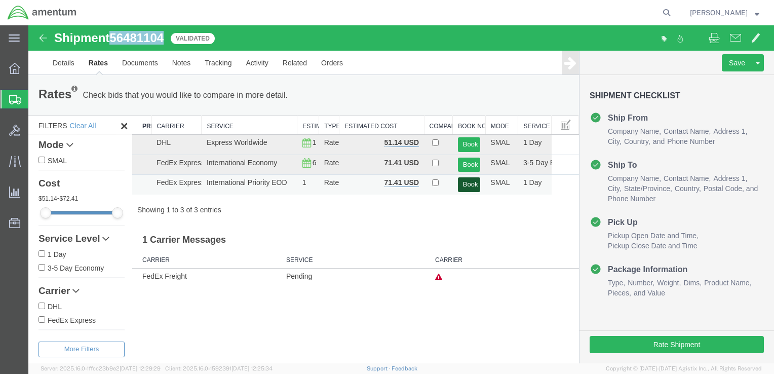
click at [470, 186] on button "Book" at bounding box center [469, 184] width 23 height 15
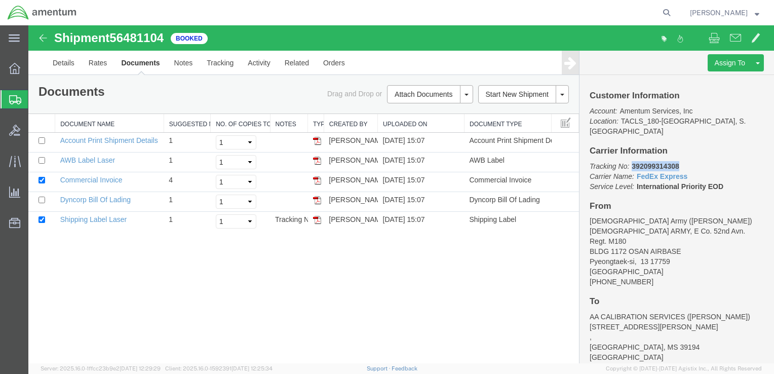
drag, startPoint x: 632, startPoint y: 154, endPoint x: 679, endPoint y: 153, distance: 46.6
click at [679, 162] on b "392099314308" at bounding box center [655, 166] width 47 height 8
drag, startPoint x: 59, startPoint y: 218, endPoint x: 128, endPoint y: 221, distance: 68.9
click at [128, 221] on td "Shipping Label Laser" at bounding box center [109, 222] width 109 height 20
drag, startPoint x: 320, startPoint y: 221, endPoint x: 47, endPoint y: 248, distance: 274.9
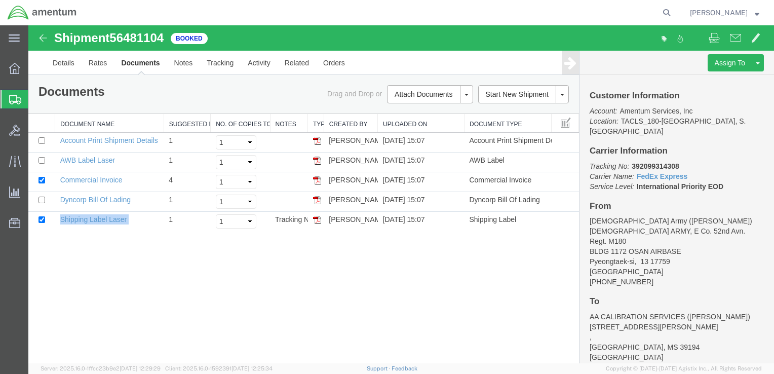
click at [320, 221] on img at bounding box center [317, 220] width 8 height 8
drag, startPoint x: 117, startPoint y: 161, endPoint x: 61, endPoint y: 162, distance: 55.7
click at [61, 162] on td "AWB Label Laser" at bounding box center [109, 162] width 109 height 20
click at [316, 159] on img at bounding box center [317, 161] width 8 height 8
drag, startPoint x: 107, startPoint y: 200, endPoint x: 138, endPoint y: 202, distance: 30.5
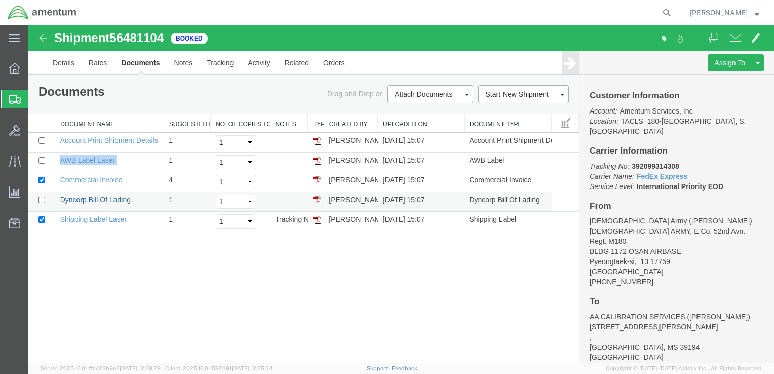
click at [107, 200] on link "Dyncorp Bill Of Lading" at bounding box center [95, 200] width 70 height 8
click at [36, 101] on span "Shipments" at bounding box center [32, 99] width 8 height 20
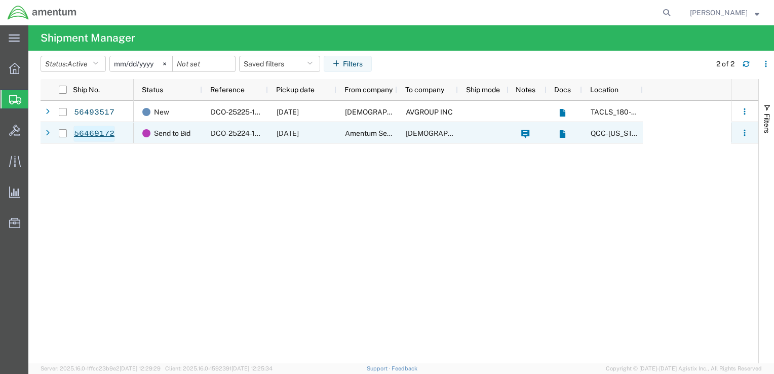
click at [100, 135] on link "56469172" at bounding box center [94, 134] width 42 height 16
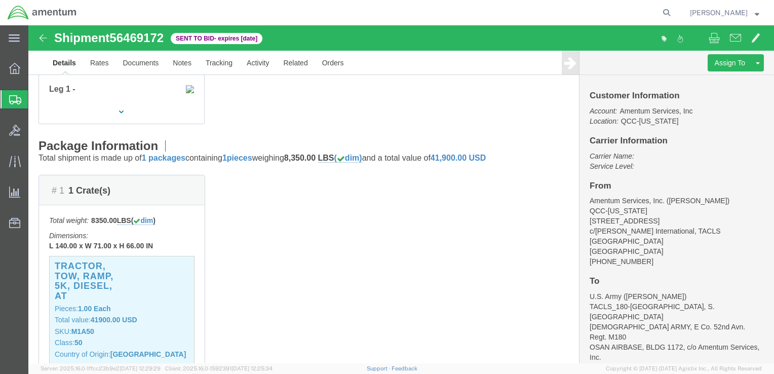
scroll to position [51, 0]
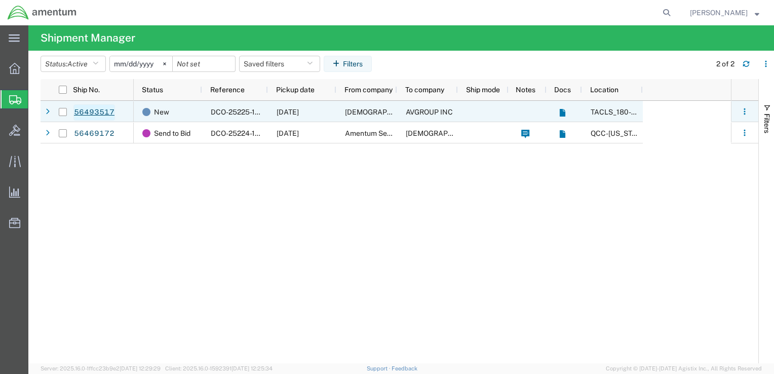
click at [95, 112] on link "56493517" at bounding box center [94, 112] width 42 height 16
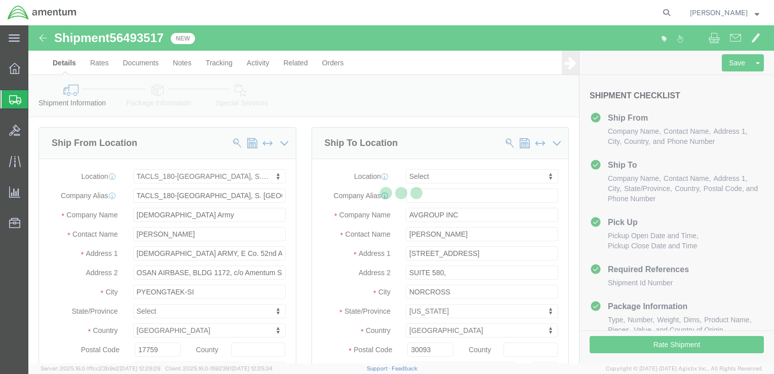
select select "42679"
select select
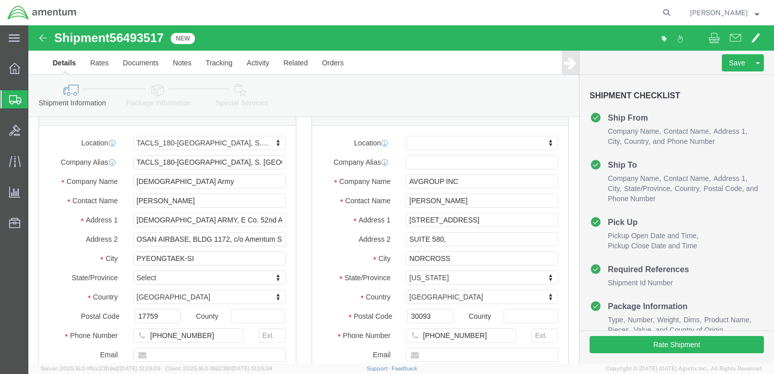
scroll to position [101, 0]
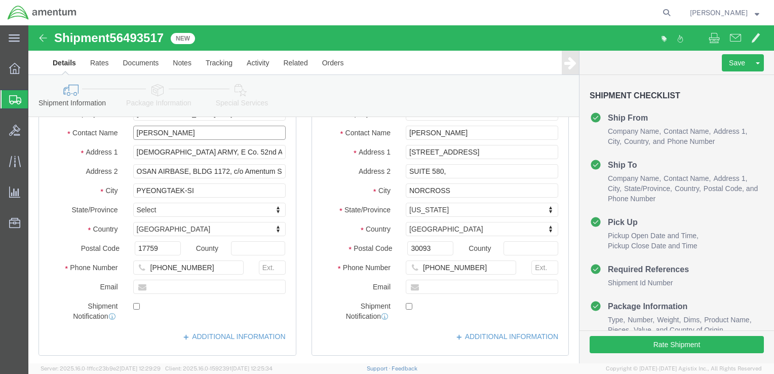
click input "[PERSON_NAME]"
drag, startPoint x: 158, startPoint y: 109, endPoint x: 103, endPoint y: 109, distance: 55.2
click div "[PERSON_NAME]"
type input "[PERSON_NAME]"
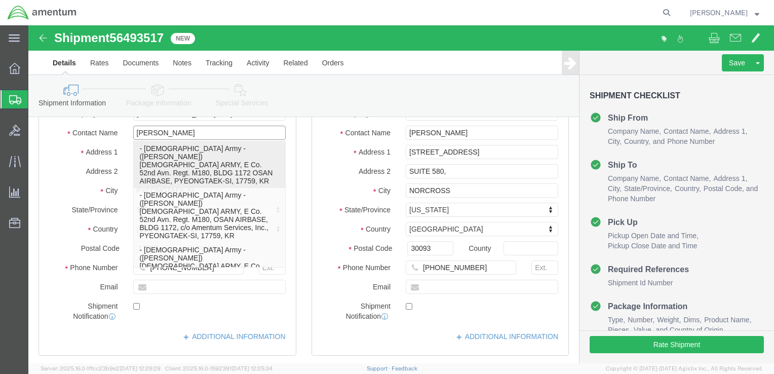
click p "- [DEMOGRAPHIC_DATA] Army - ([PERSON_NAME]) [DEMOGRAPHIC_DATA] ARMY, E Co. 52nd…"
select select
type input "BLDG 1172 OSAN AIRBASE"
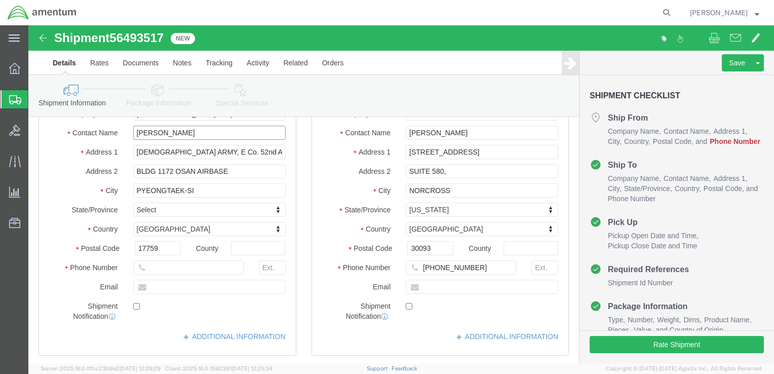
type input "[PERSON_NAME]"
click input "text"
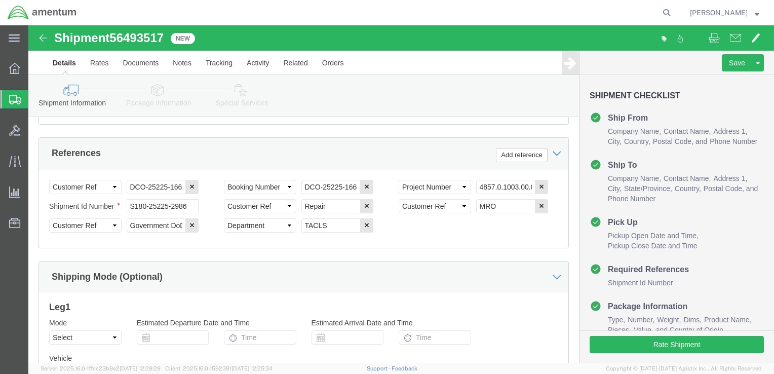
scroll to position [557, 0]
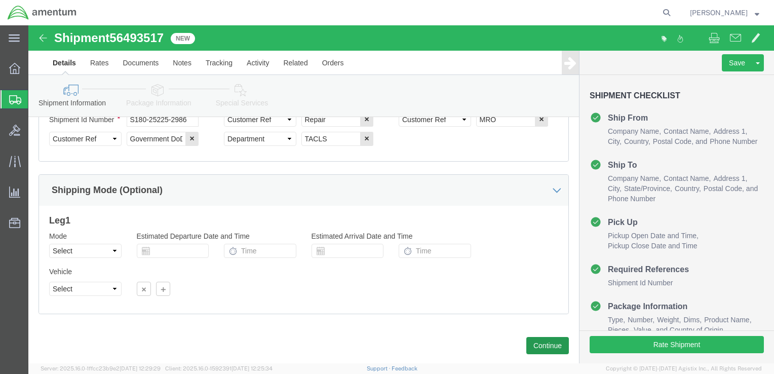
type input "[PHONE_NUMBER]"
click button "Continue"
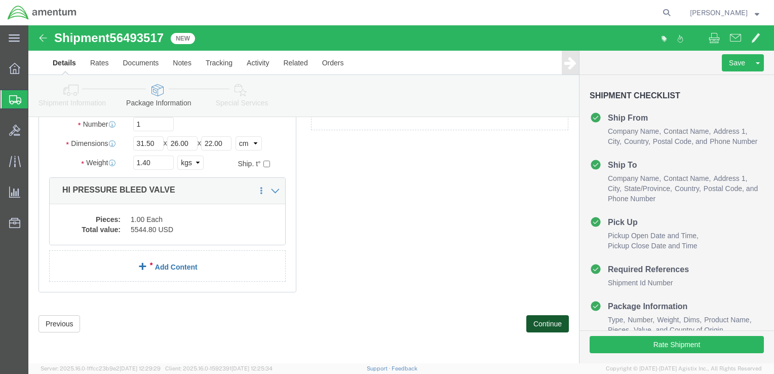
scroll to position [56, 0]
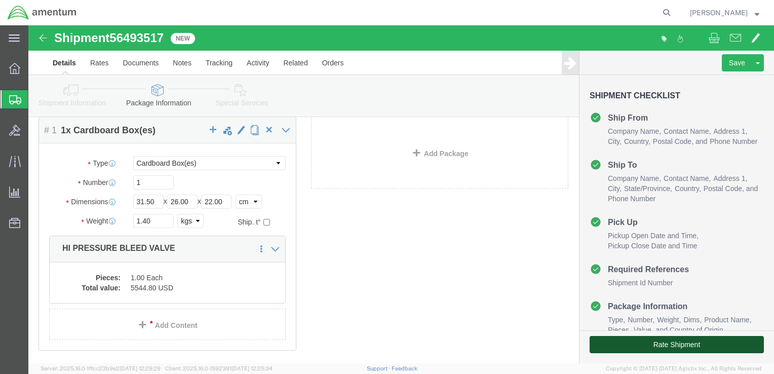
click button "Rate Shipment"
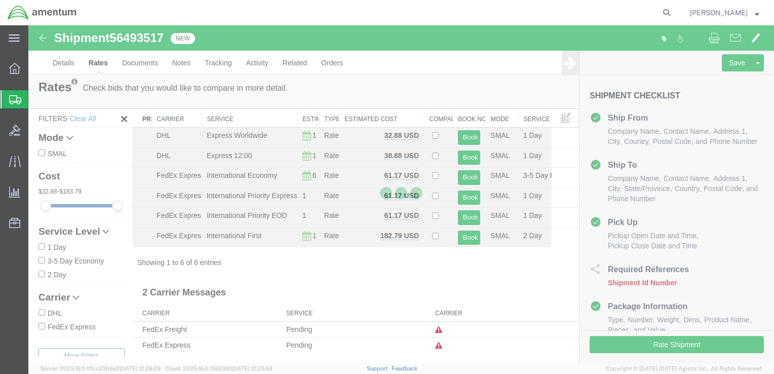
scroll to position [0, 0]
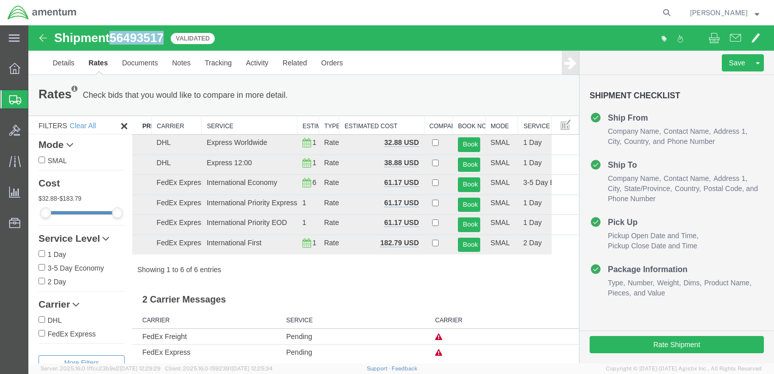
drag, startPoint x: 165, startPoint y: 37, endPoint x: 115, endPoint y: 36, distance: 49.6
click at [115, 36] on span "56493517" at bounding box center [136, 38] width 54 height 14
click at [458, 222] on button "Book" at bounding box center [469, 224] width 23 height 15
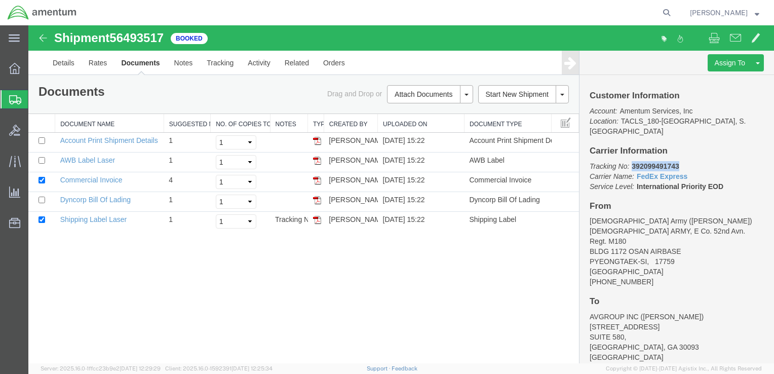
drag, startPoint x: 632, startPoint y: 156, endPoint x: 678, endPoint y: 158, distance: 45.6
click at [678, 162] on b "392099491743" at bounding box center [655, 166] width 47 height 8
drag, startPoint x: 128, startPoint y: 220, endPoint x: 62, endPoint y: 218, distance: 65.9
click at [62, 218] on td "Shipping Label Laser" at bounding box center [109, 222] width 109 height 20
click at [317, 221] on img at bounding box center [317, 220] width 8 height 8
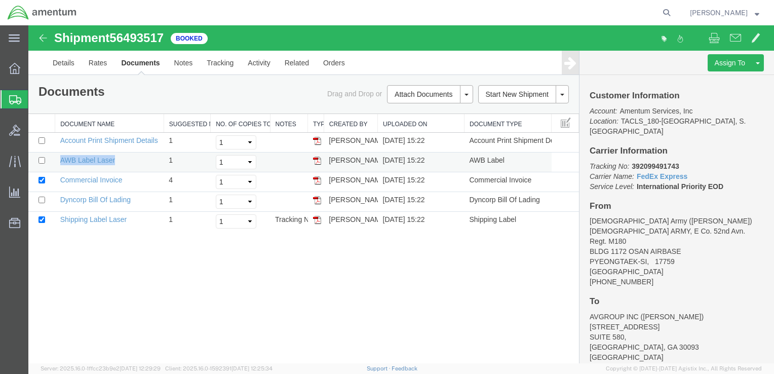
drag, startPoint x: 115, startPoint y: 159, endPoint x: 59, endPoint y: 160, distance: 56.2
click at [59, 160] on td "AWB Label Laser" at bounding box center [109, 162] width 109 height 20
drag, startPoint x: 59, startPoint y: 160, endPoint x: 69, endPoint y: 158, distance: 9.7
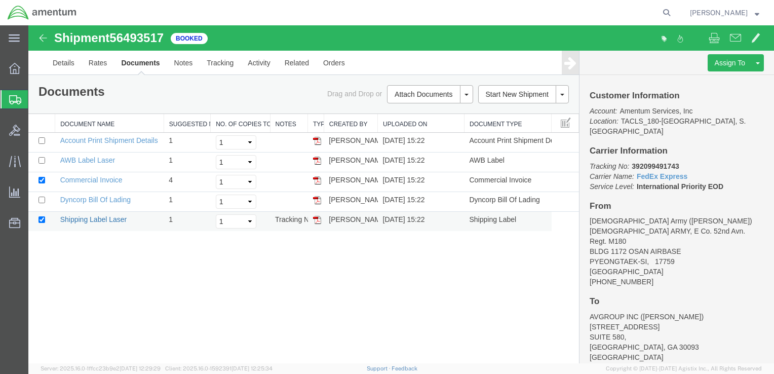
drag, startPoint x: 86, startPoint y: 254, endPoint x: 90, endPoint y: 220, distance: 33.6
click at [87, 253] on div "Shipment 56493517 5 of 5 Booked Details Rates Documents Notes Tracking Activity…" at bounding box center [401, 194] width 746 height 338
click at [78, 271] on div "Shipment 56493517 5 of 5 Booked Details Rates Documents Notes Tracking Activity…" at bounding box center [401, 194] width 746 height 338
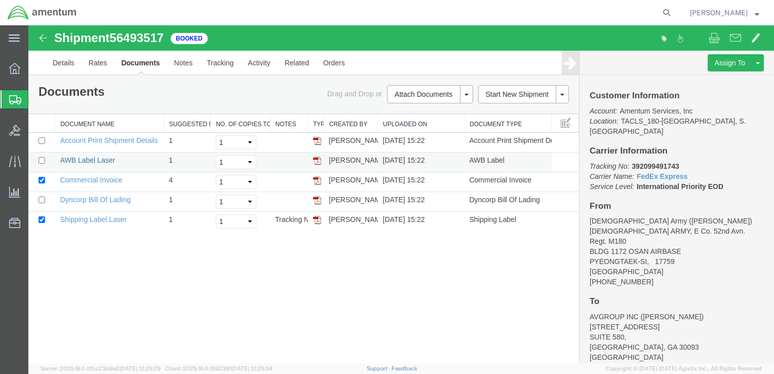
click at [60, 157] on link "AWB Label Laser" at bounding box center [87, 160] width 55 height 8
click at [51, 264] on div "Shipment 56493517 5 of 5 Booked Details Rates Documents Notes Tracking Activity…" at bounding box center [401, 194] width 746 height 338
click at [101, 266] on div "Shipment 56493517 5 of 5 Booked Details Rates Documents Notes Tracking Activity…" at bounding box center [401, 194] width 746 height 338
drag, startPoint x: 118, startPoint y: 162, endPoint x: 59, endPoint y: 160, distance: 58.3
click at [59, 160] on td "AWB Label Laser" at bounding box center [109, 162] width 109 height 20
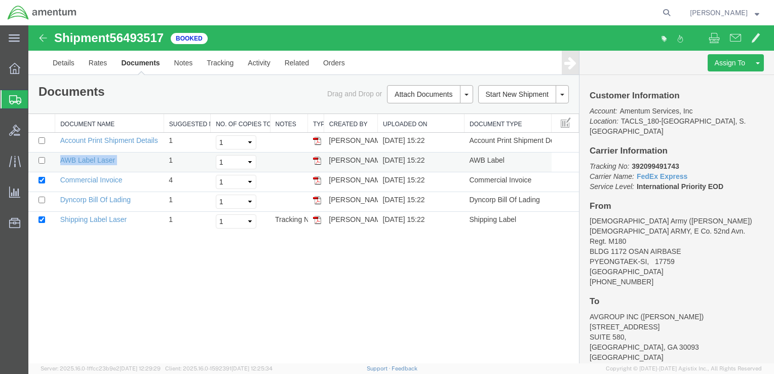
click at [318, 160] on img at bounding box center [317, 161] width 8 height 8
click at [99, 206] on td "Dyncorp Bill Of Lading" at bounding box center [109, 202] width 109 height 20
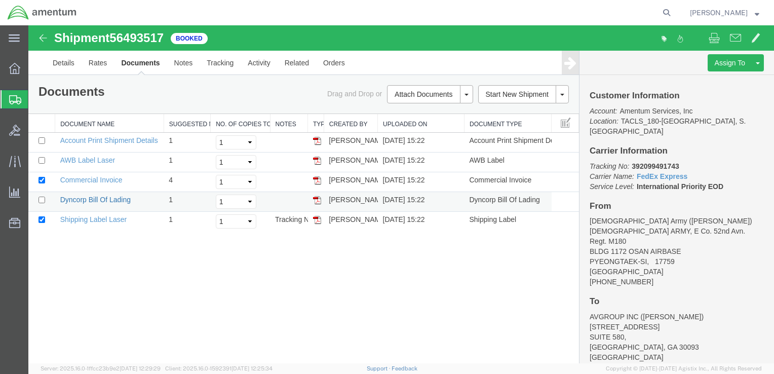
click at [92, 198] on link "Dyncorp Bill Of Lading" at bounding box center [95, 200] width 70 height 8
click at [15, 162] on icon at bounding box center [15, 160] width 12 height 11
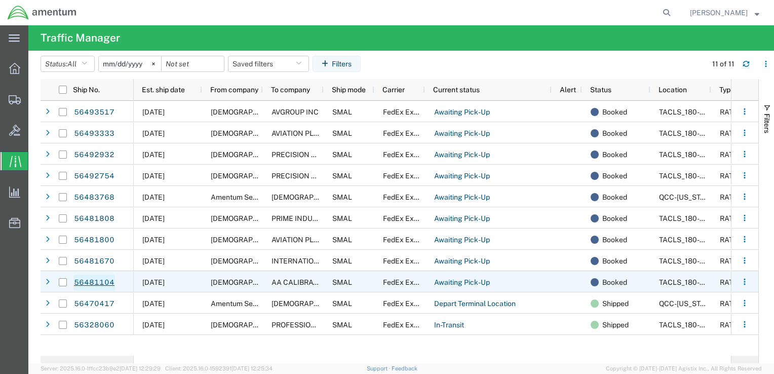
click at [100, 279] on link "56481104" at bounding box center [94, 283] width 42 height 16
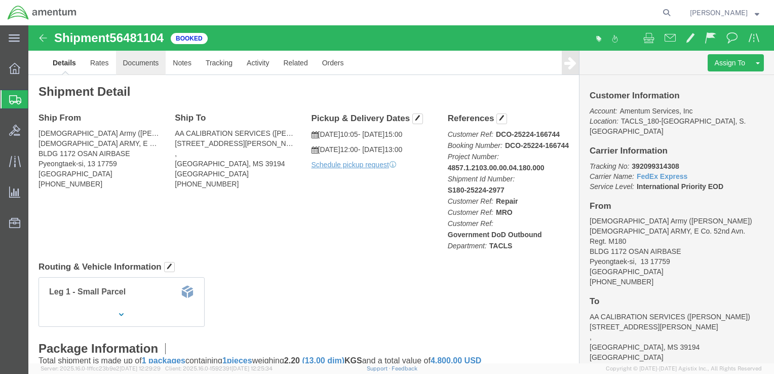
click link "Documents"
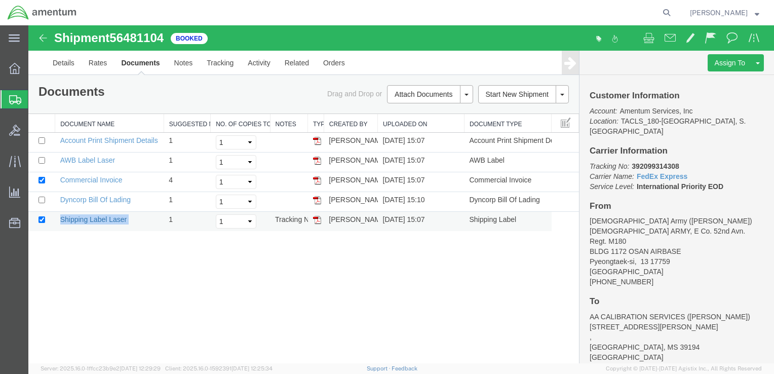
drag, startPoint x: 132, startPoint y: 220, endPoint x: 62, endPoint y: 217, distance: 69.9
click at [62, 217] on td "Shipping Label Laser" at bounding box center [109, 222] width 109 height 20
drag, startPoint x: 62, startPoint y: 217, endPoint x: 67, endPoint y: 217, distance: 5.1
click at [115, 244] on div "Shipment 56481104 5 of 5 Booked Details Rates Documents Notes Tracking Activity…" at bounding box center [401, 194] width 746 height 338
drag, startPoint x: 59, startPoint y: 216, endPoint x: 128, endPoint y: 219, distance: 69.0
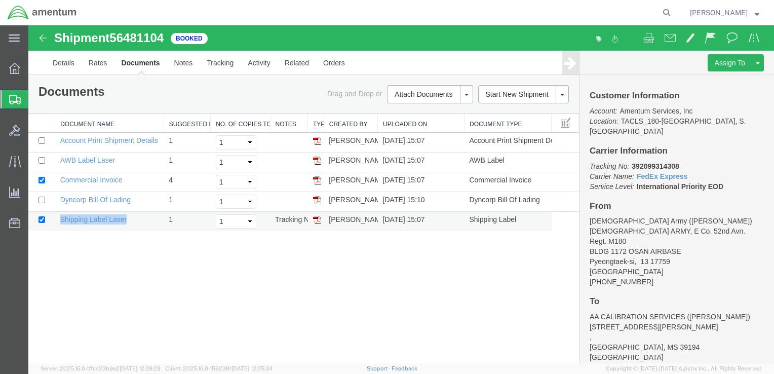
click at [128, 219] on td "Shipping Label Laser" at bounding box center [109, 222] width 109 height 20
click at [315, 218] on img at bounding box center [317, 220] width 8 height 8
click at [23, 94] on div at bounding box center [15, 99] width 28 height 18
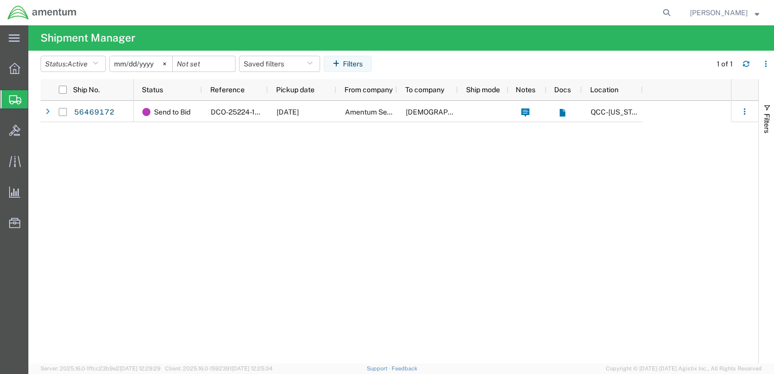
drag, startPoint x: 13, startPoint y: 67, endPoint x: 17, endPoint y: 52, distance: 16.2
click at [13, 67] on icon at bounding box center [14, 68] width 11 height 11
